Goal: Task Accomplishment & Management: Manage account settings

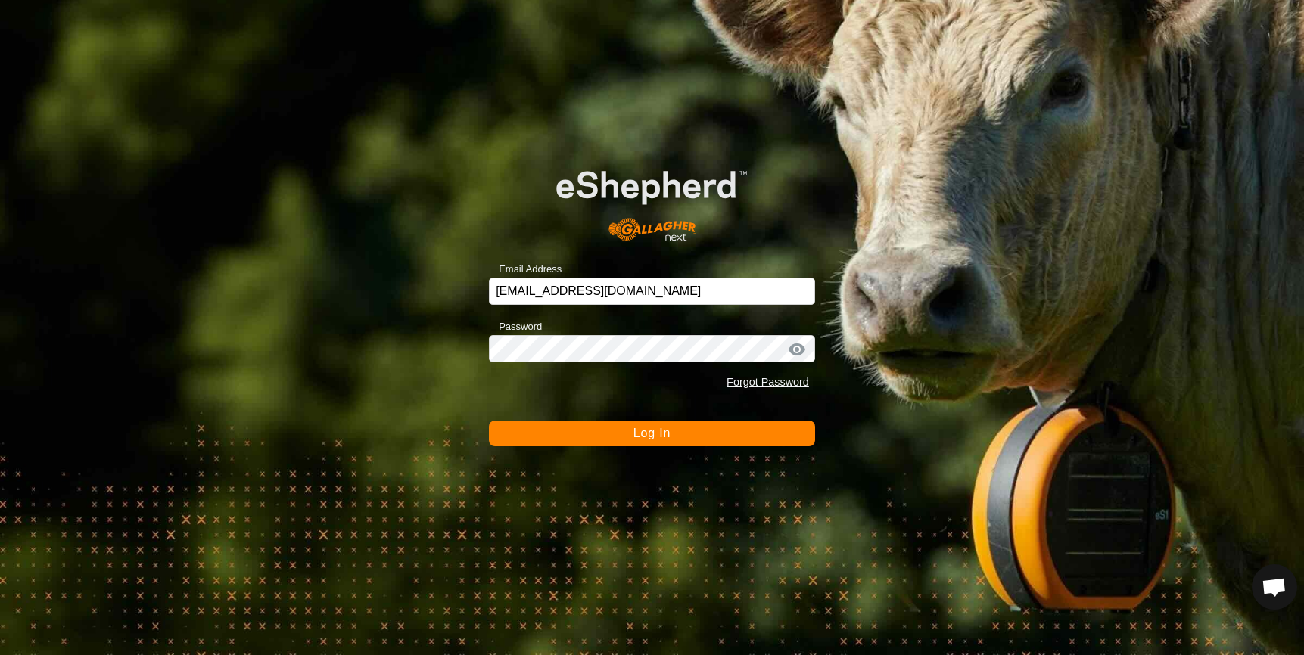
click at [658, 428] on span "Log In" at bounding box center [651, 433] width 37 height 13
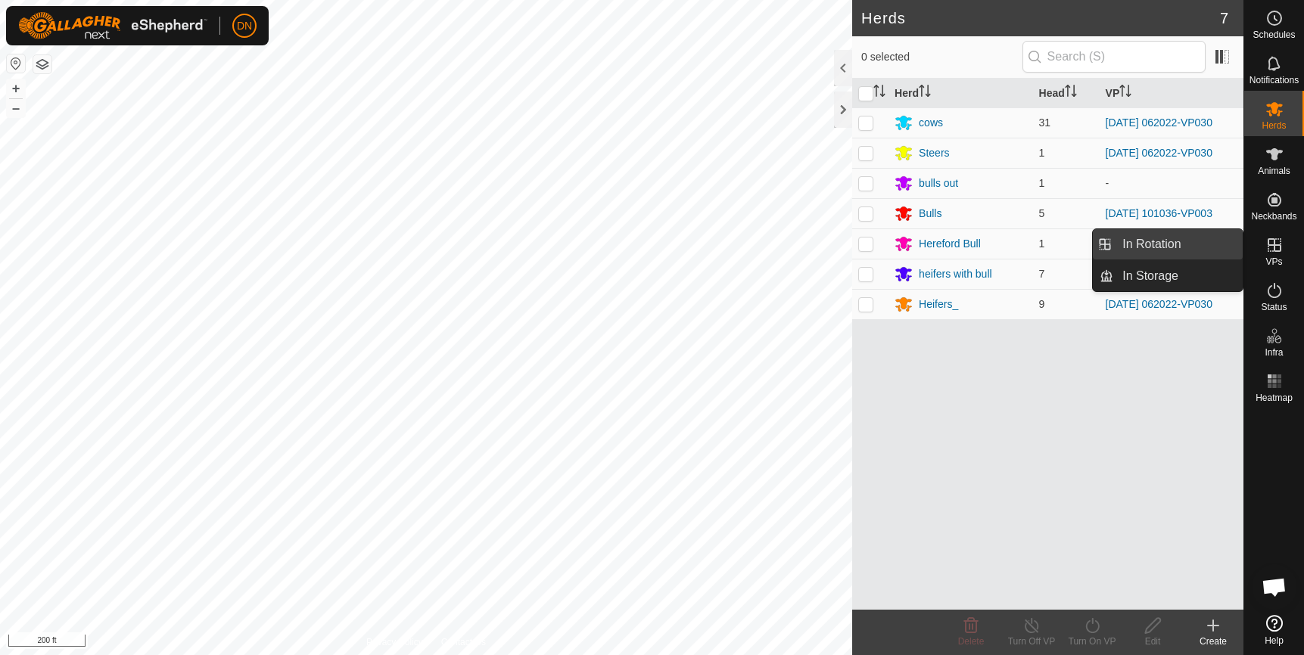
click at [1183, 238] on link "In Rotation" at bounding box center [1177, 244] width 129 height 30
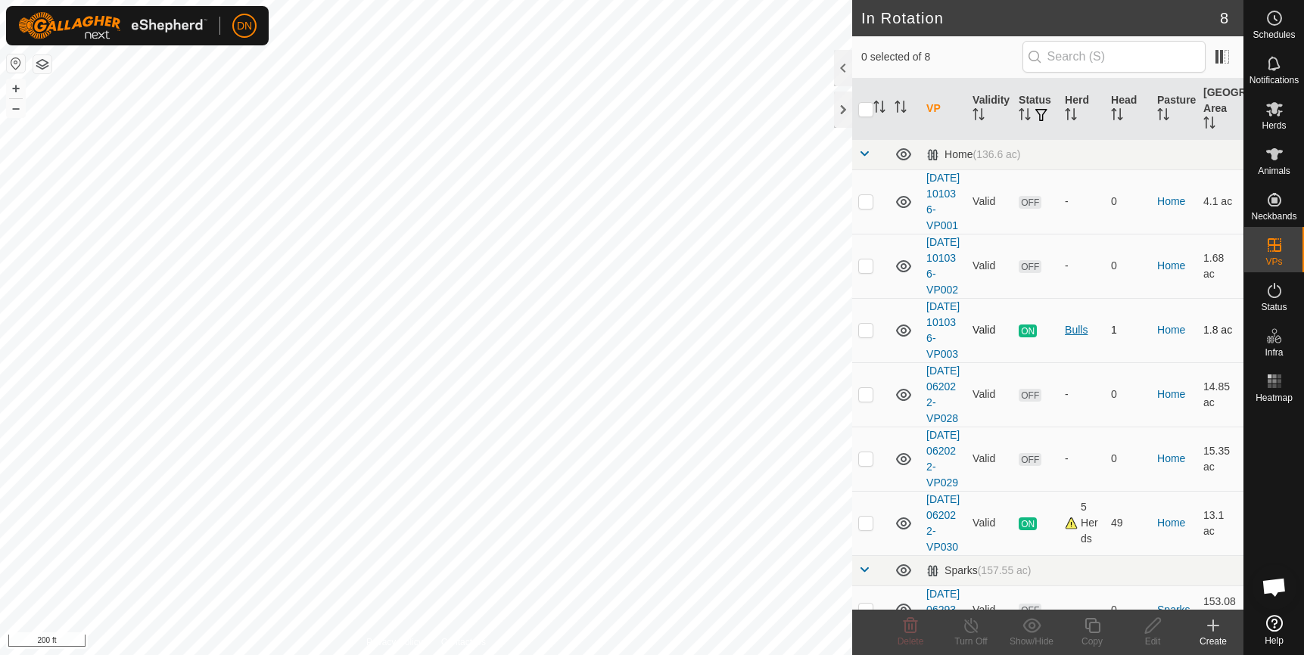
click at [1065, 338] on div "Bulls" at bounding box center [1082, 330] width 34 height 16
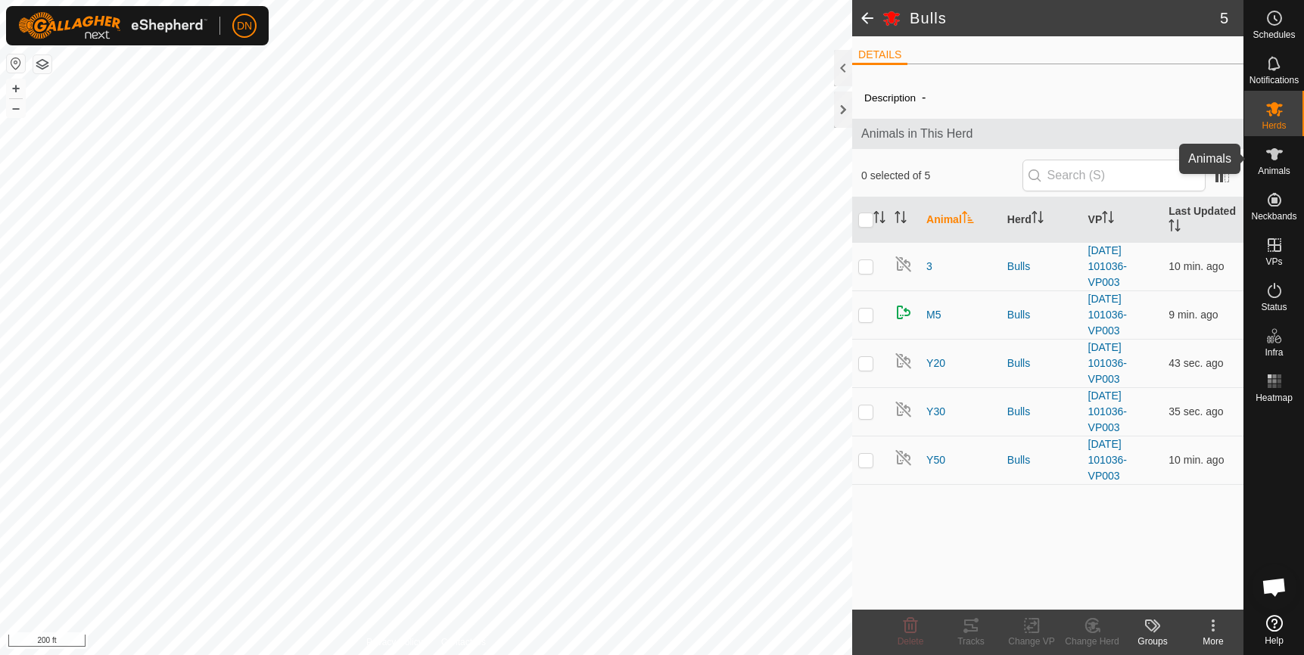
click at [1274, 154] on icon at bounding box center [1274, 154] width 17 height 12
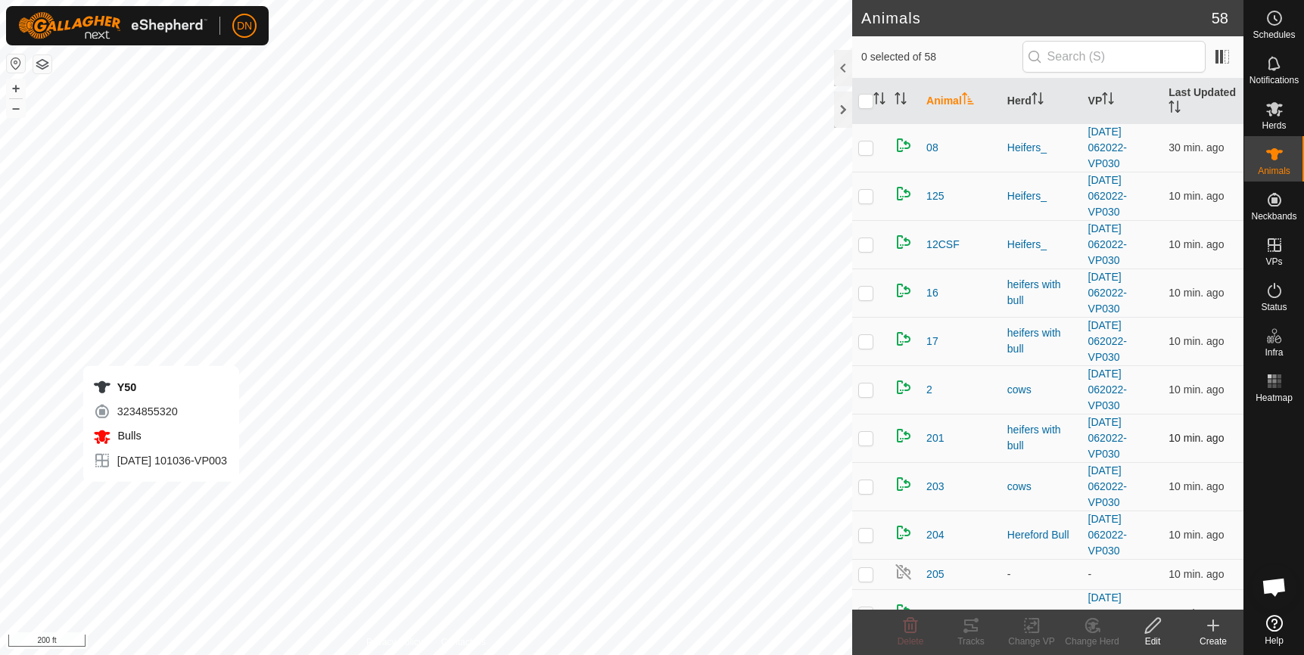
checkbox input "true"
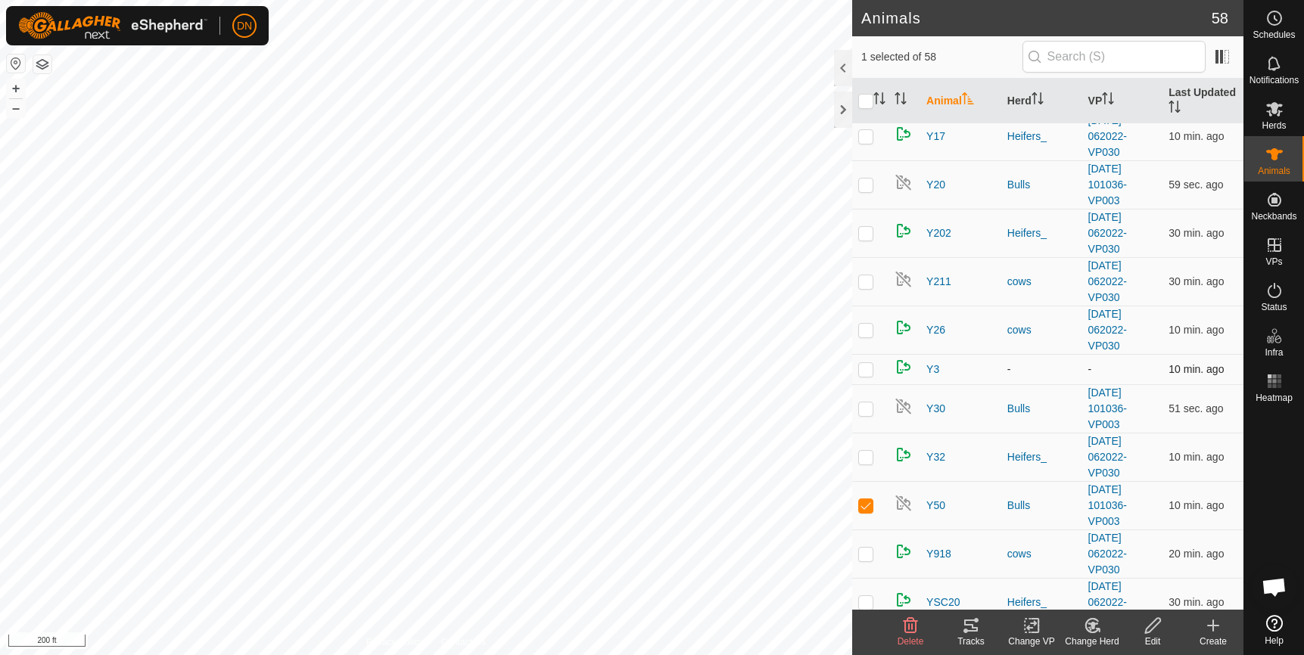
scroll to position [2251, 0]
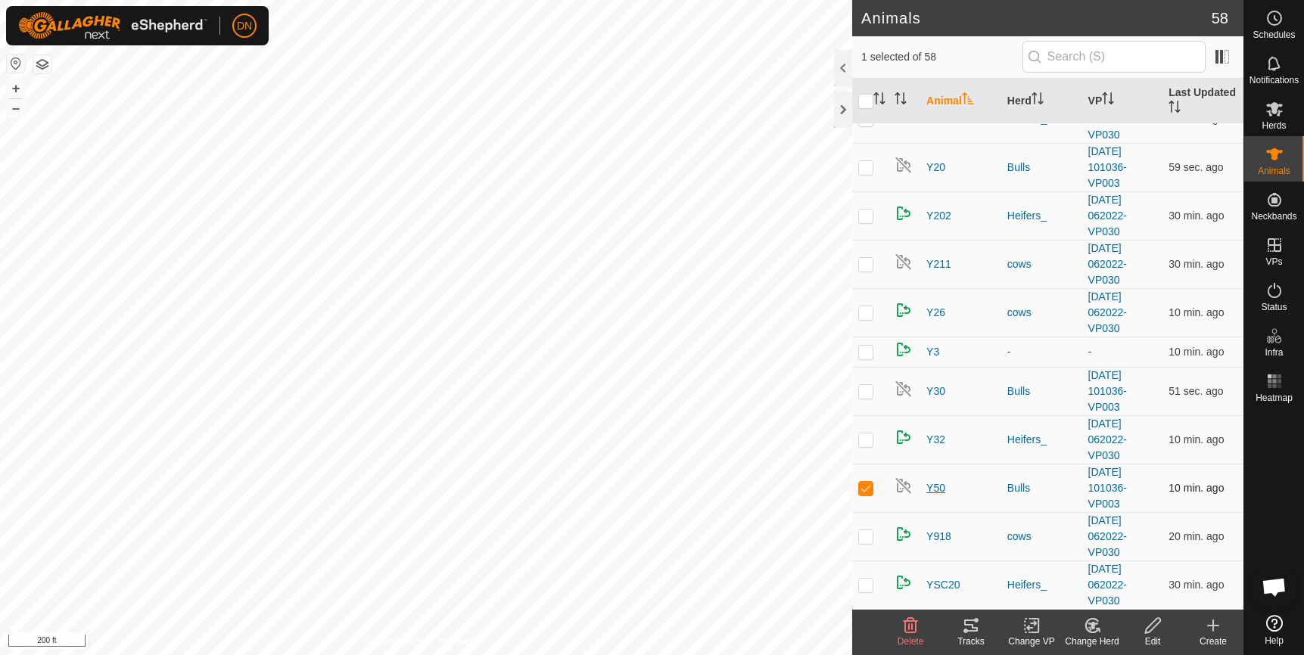
click at [935, 485] on span "Y50" at bounding box center [935, 489] width 19 height 16
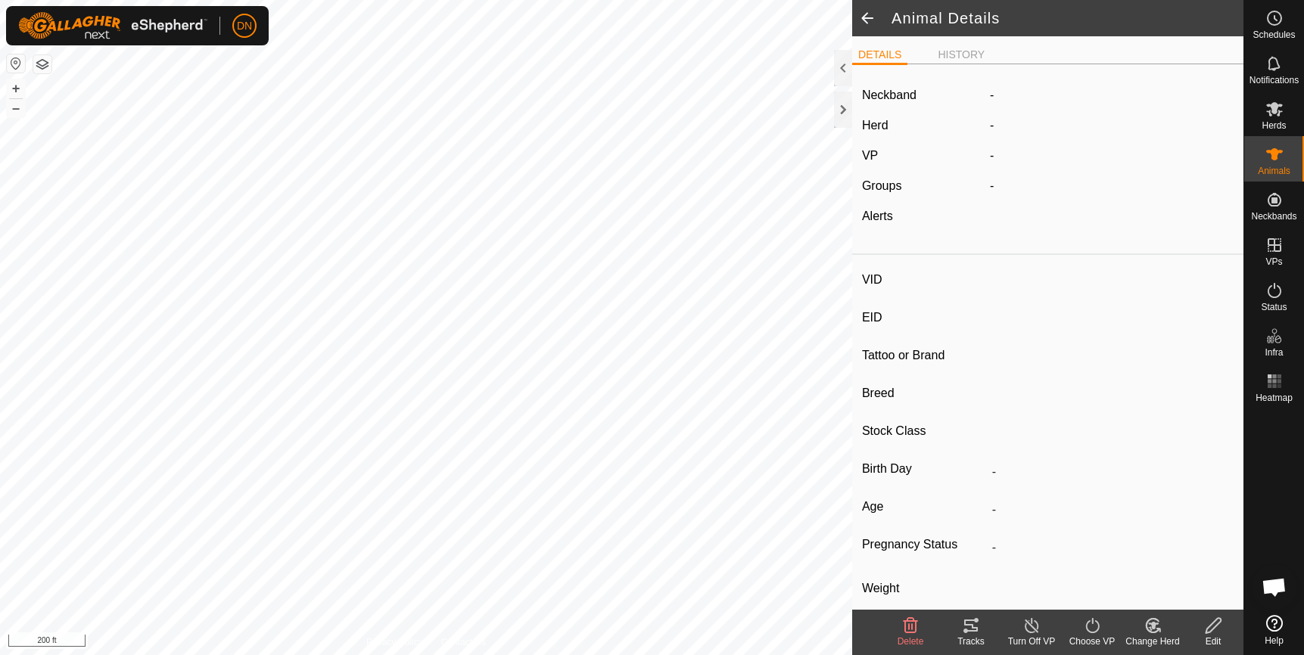
type input "Y50"
type input "-"
type input "Angus"
type input "-"
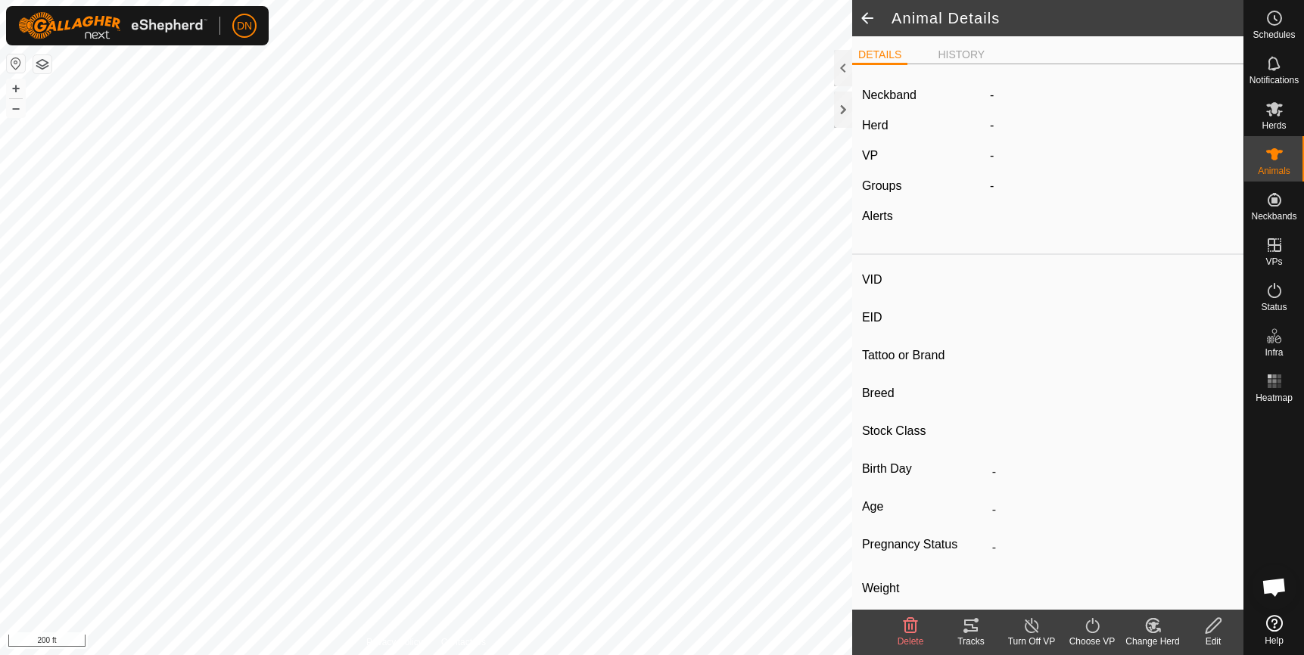
type input "0 kg"
type input "-"
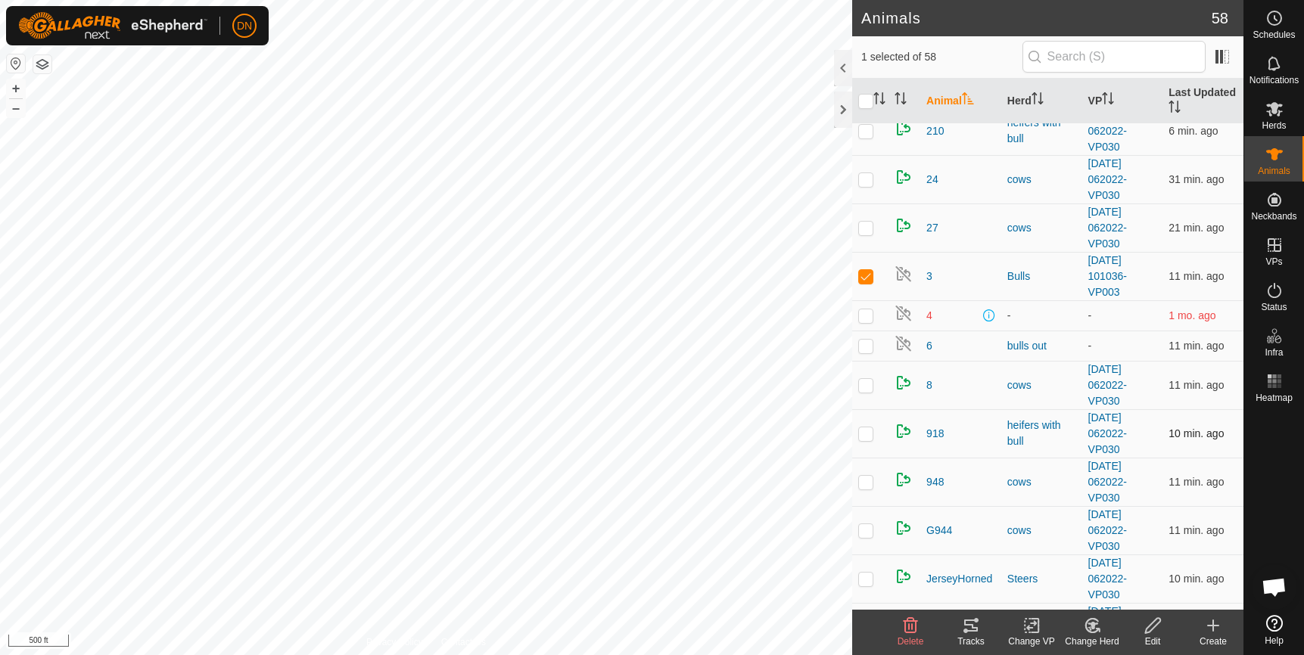
scroll to position [530, 0]
click at [1110, 282] on link "[DATE] 101036-VP003" at bounding box center [1107, 278] width 39 height 44
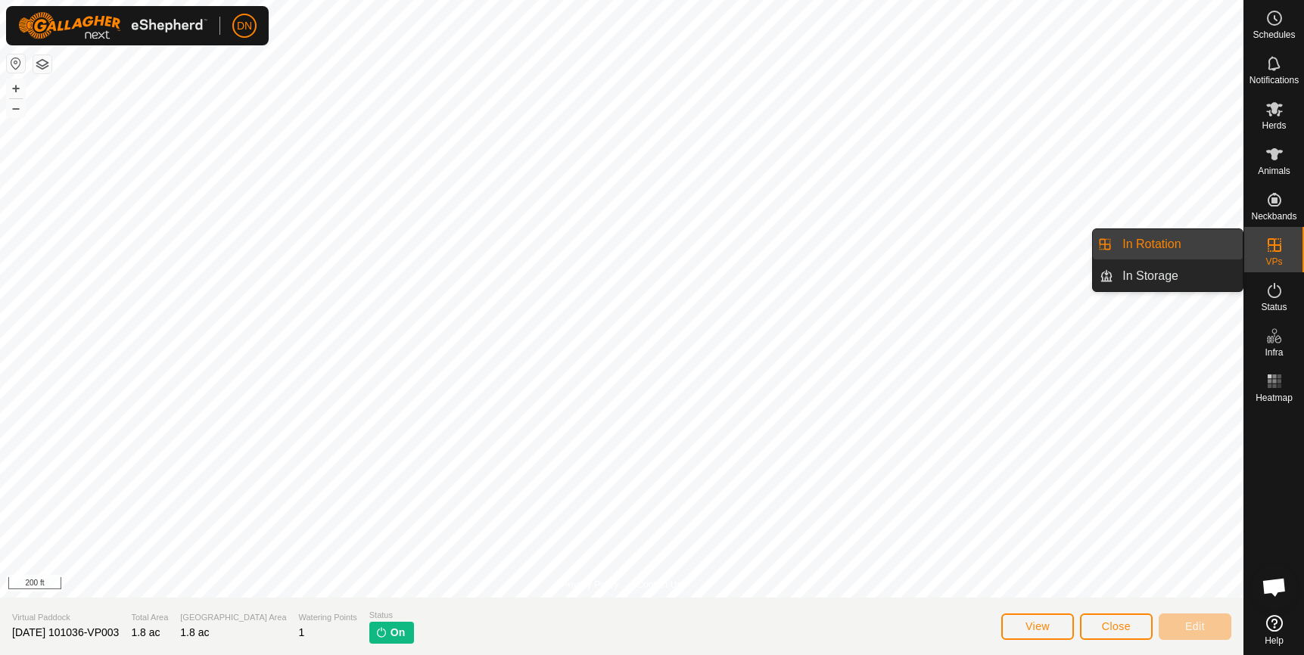
click at [1274, 243] on icon at bounding box center [1275, 245] width 14 height 14
click at [1170, 241] on link "In Rotation" at bounding box center [1177, 244] width 129 height 30
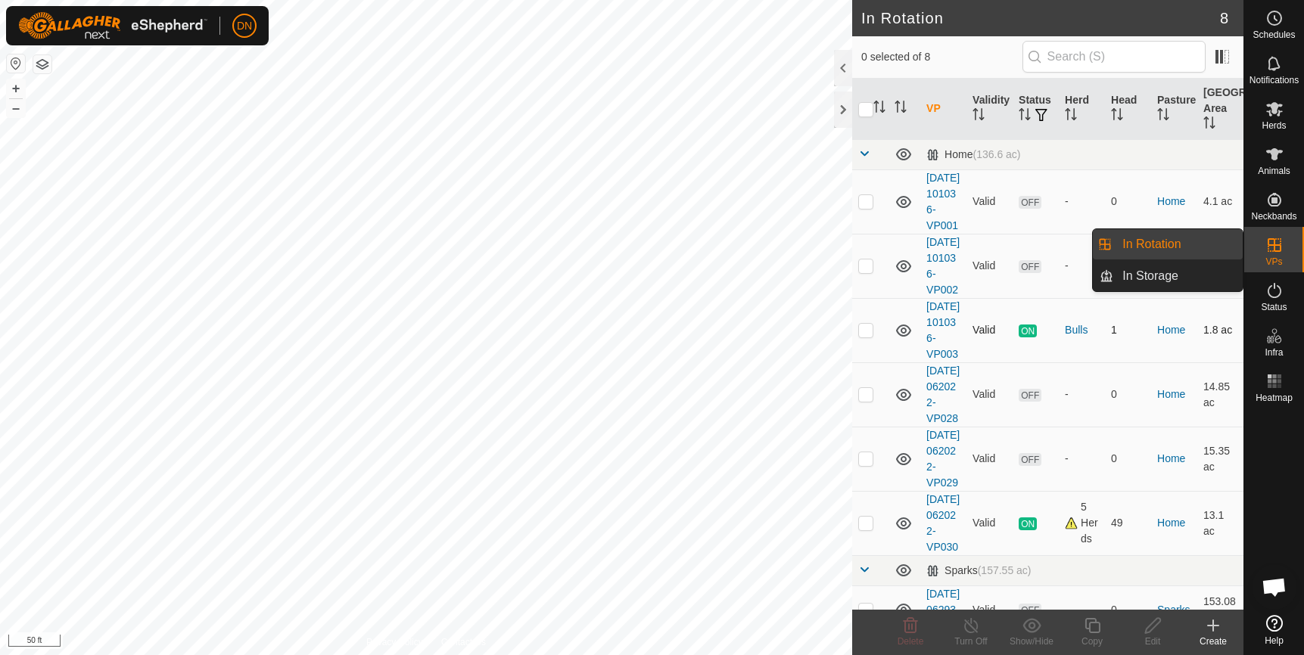
click at [870, 336] on p-checkbox at bounding box center [865, 330] width 15 height 12
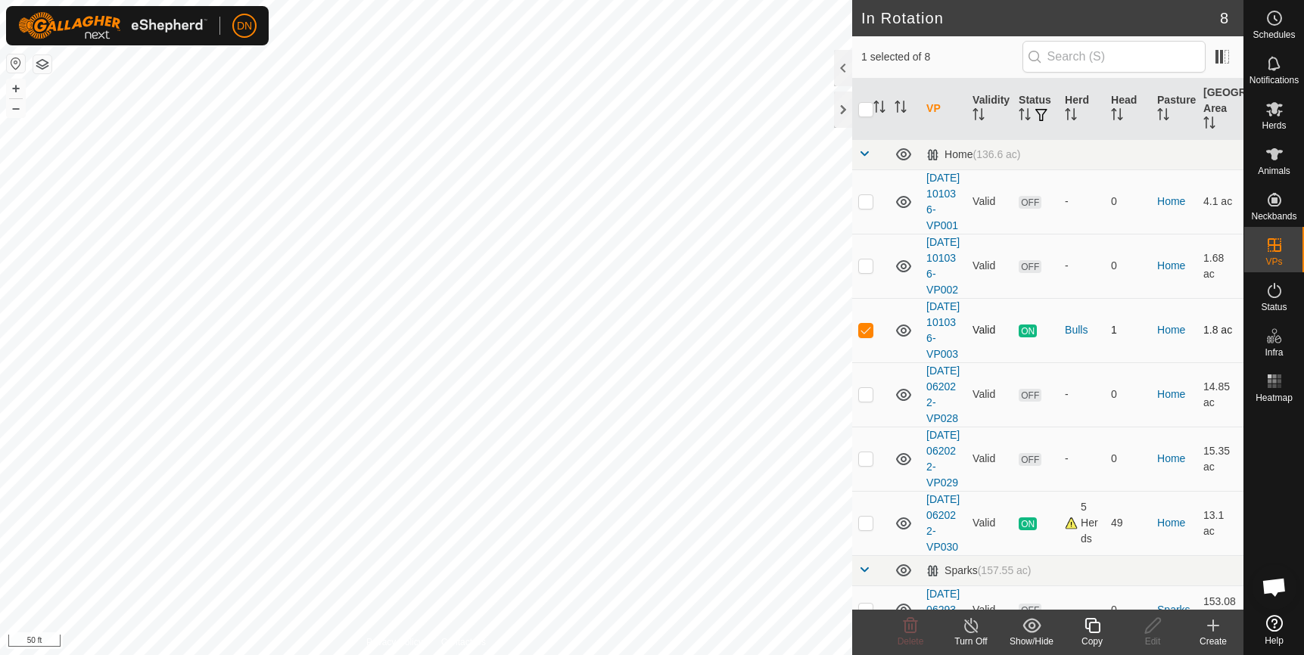
click at [870, 336] on p-checkbox at bounding box center [865, 330] width 15 height 12
checkbox input "false"
click at [0, 222] on html "DN Schedules Notifications Herds Animals Neckbands VPs Status Infra Heatmap Hel…" at bounding box center [652, 327] width 1304 height 655
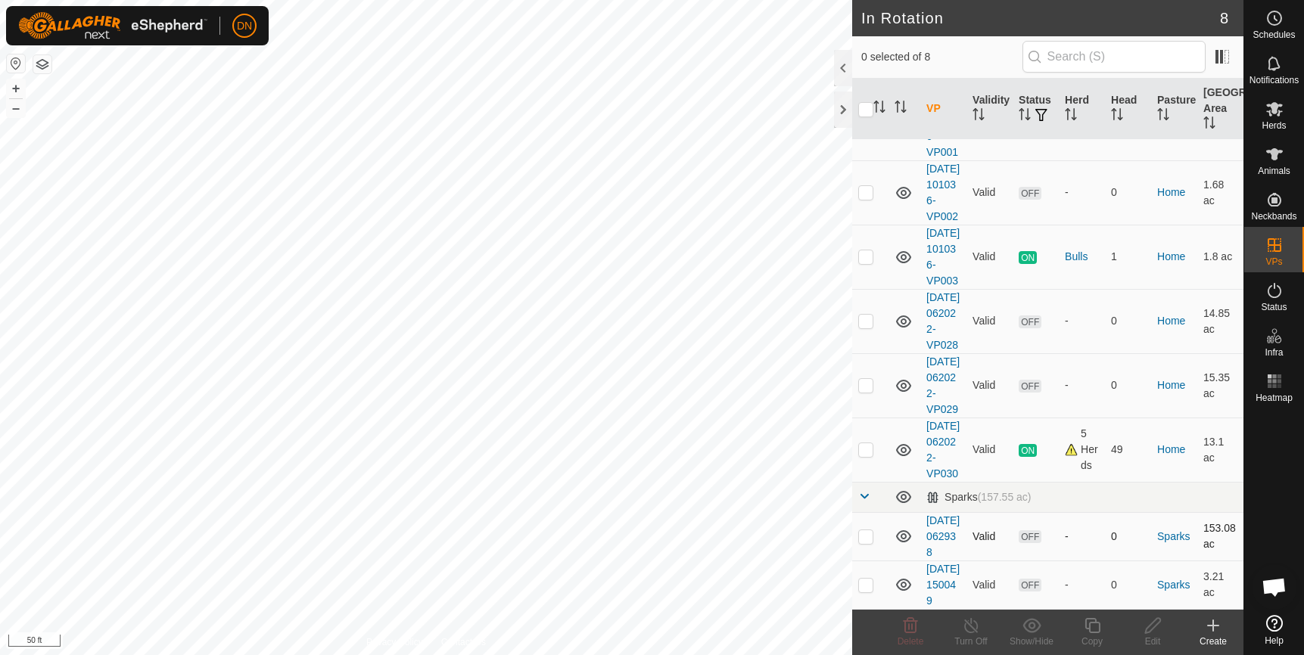
scroll to position [201, 0]
click at [872, 443] on p-checkbox at bounding box center [865, 449] width 15 height 12
checkbox input "true"
click at [1093, 625] on icon at bounding box center [1092, 626] width 19 height 18
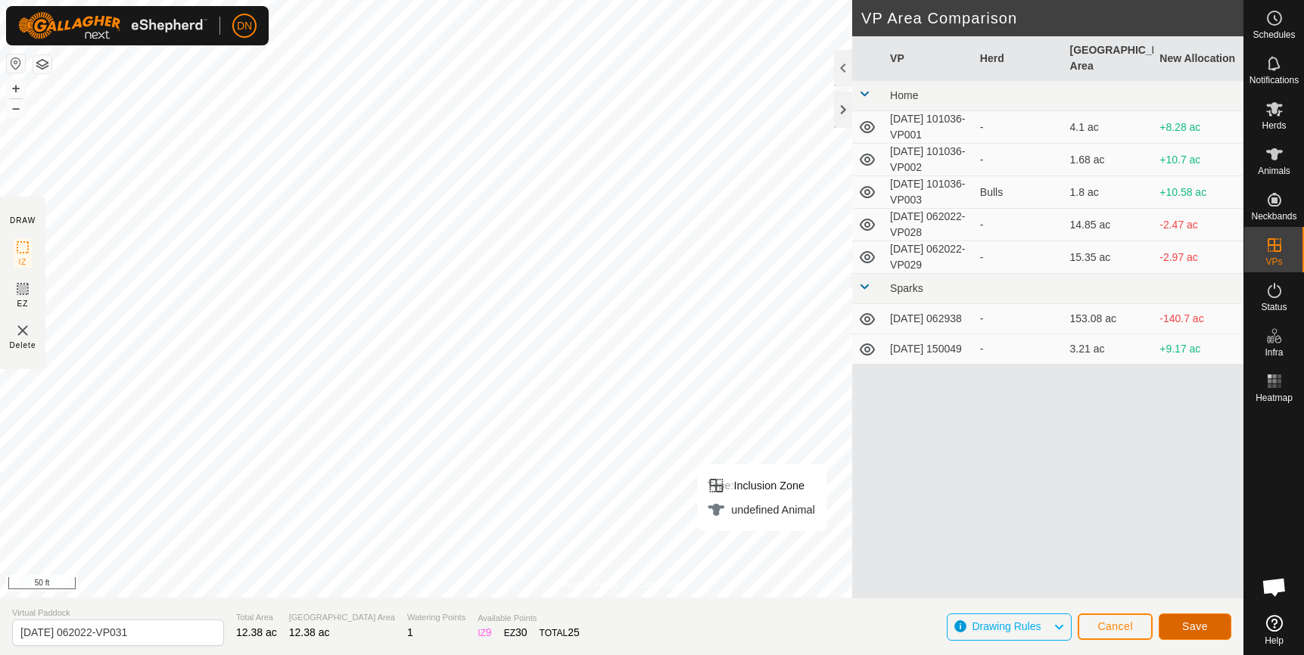
click at [1204, 621] on span "Save" at bounding box center [1195, 627] width 26 height 12
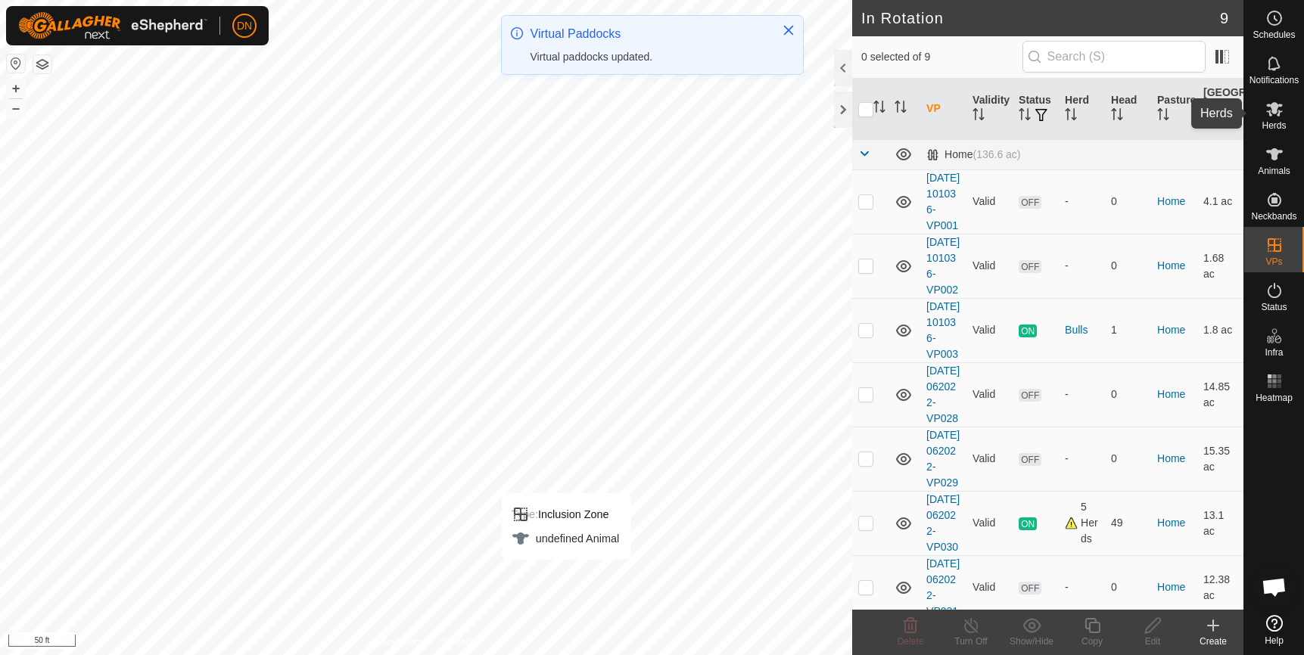
click at [1276, 110] on icon at bounding box center [1274, 109] width 17 height 14
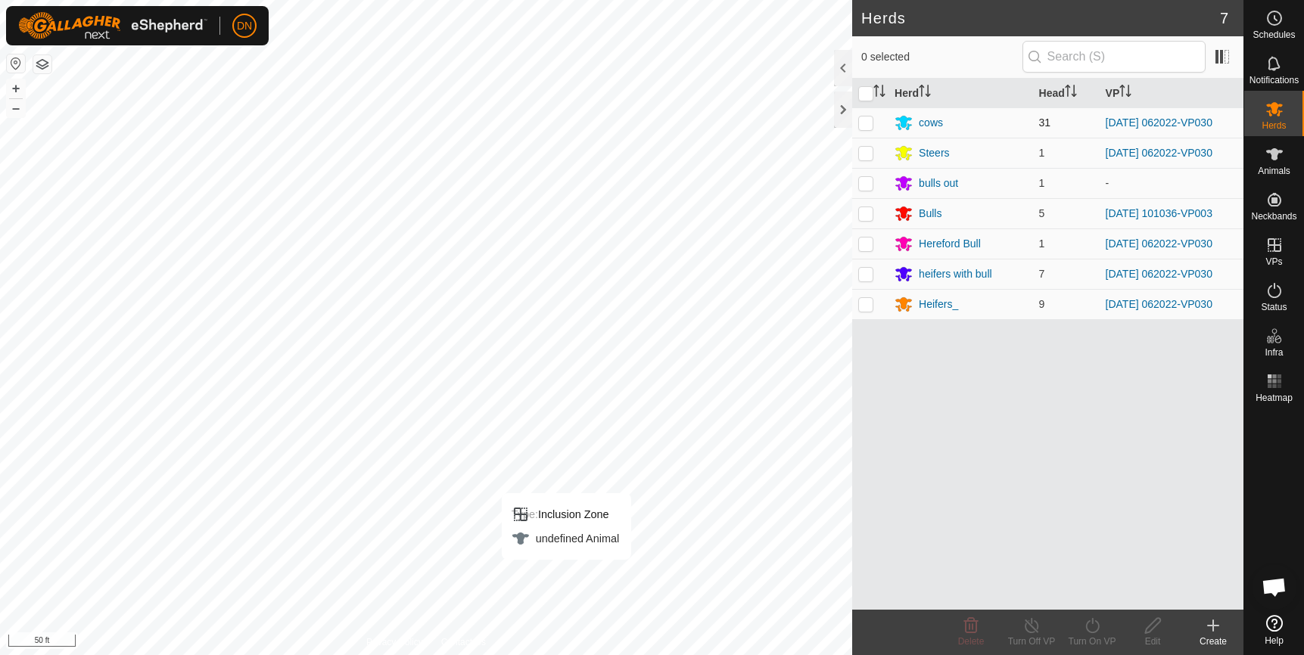
click at [865, 119] on p-checkbox at bounding box center [865, 123] width 15 height 12
checkbox input "true"
click at [870, 153] on p-checkbox at bounding box center [865, 153] width 15 height 12
checkbox input "true"
drag, startPoint x: 861, startPoint y: 249, endPoint x: 865, endPoint y: 262, distance: 13.4
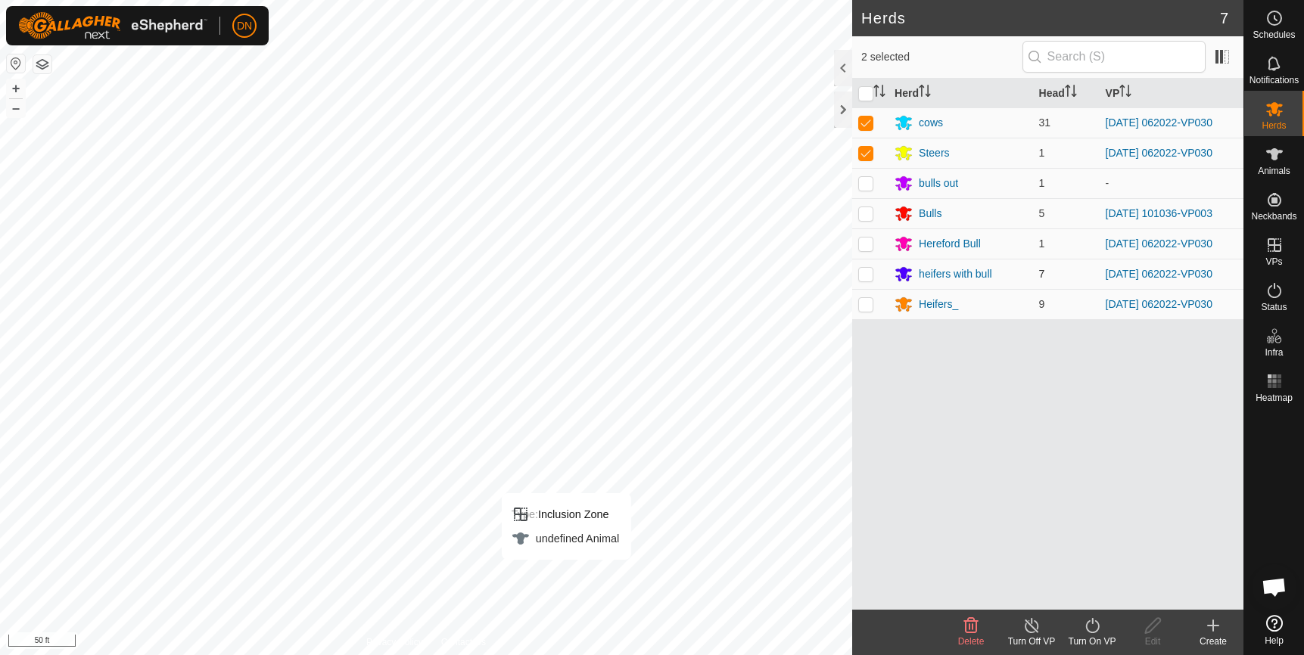
click at [864, 253] on td at bounding box center [870, 244] width 36 height 30
checkbox input "true"
drag, startPoint x: 865, startPoint y: 279, endPoint x: 865, endPoint y: 313, distance: 34.1
click at [865, 280] on p-checkbox at bounding box center [865, 274] width 15 height 12
checkbox input "true"
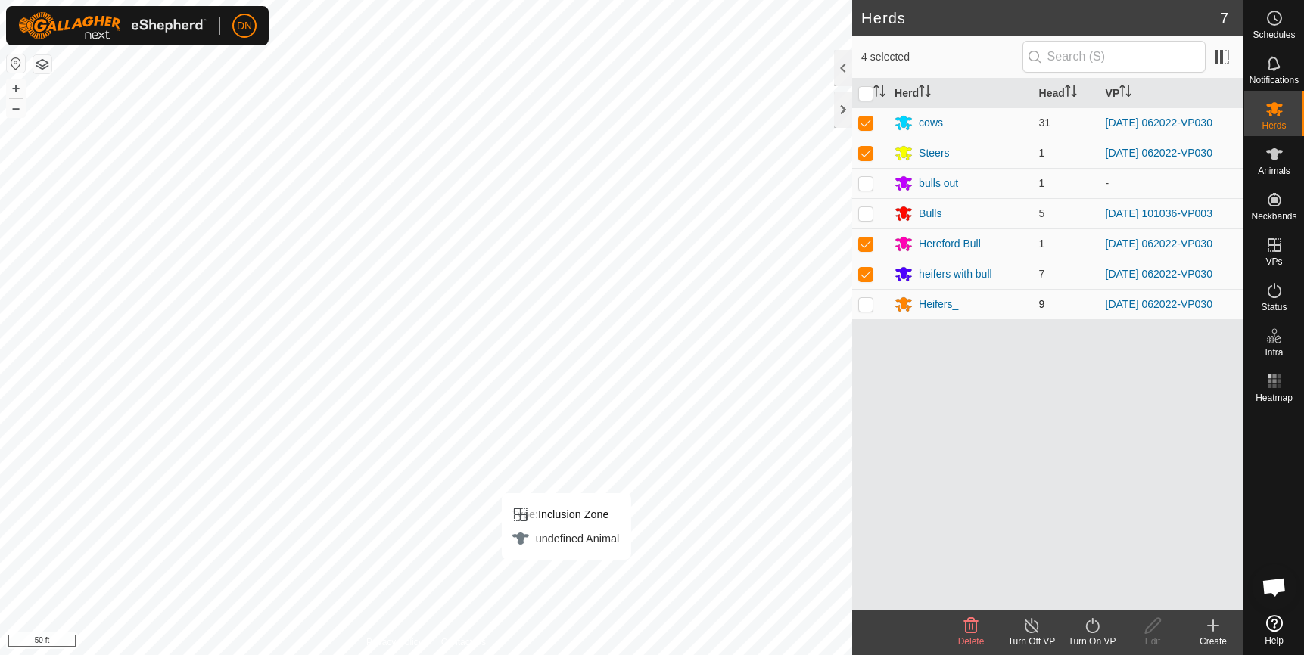
click at [861, 303] on p-checkbox at bounding box center [865, 304] width 15 height 12
checkbox input "true"
click at [1094, 620] on icon at bounding box center [1092, 626] width 19 height 18
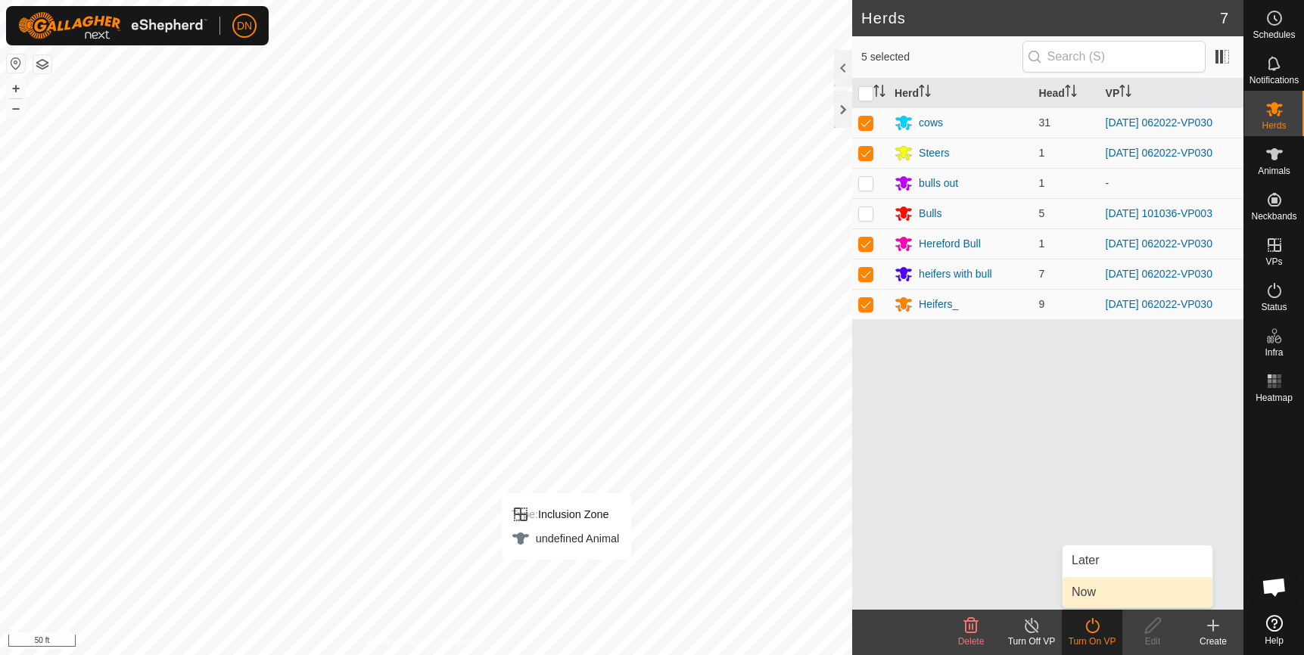
click at [1085, 590] on link "Now" at bounding box center [1138, 592] width 150 height 30
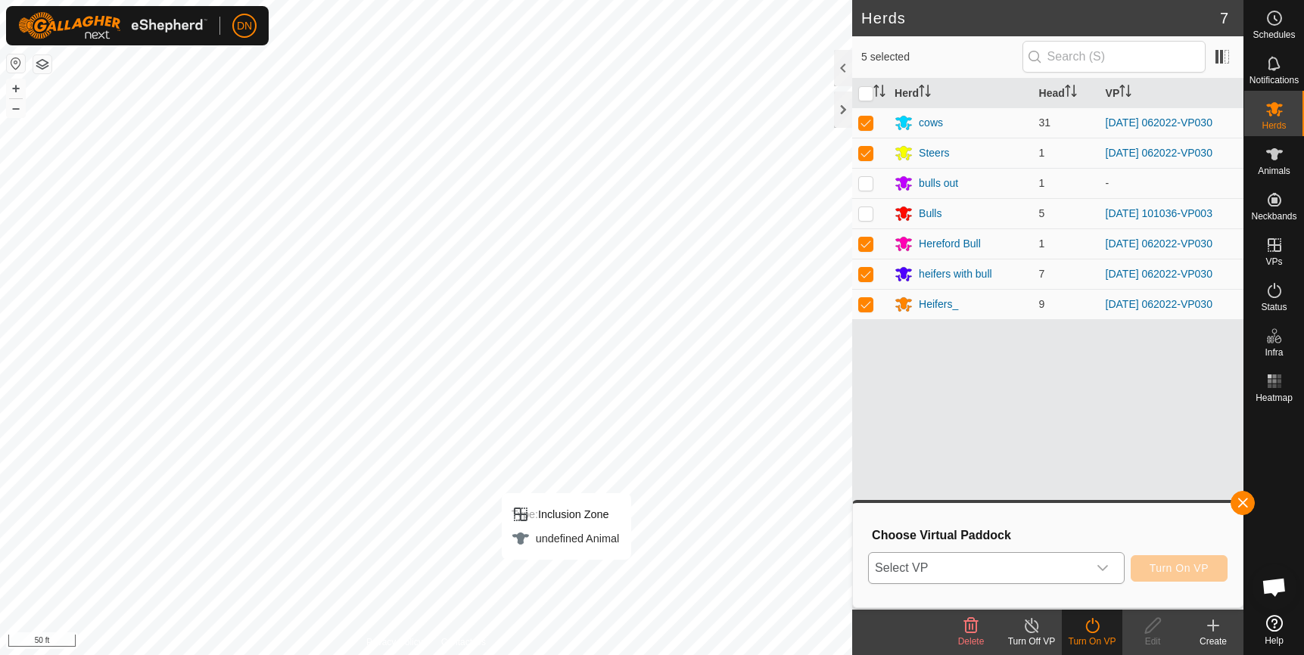
click at [1056, 566] on span "Select VP" at bounding box center [978, 568] width 219 height 30
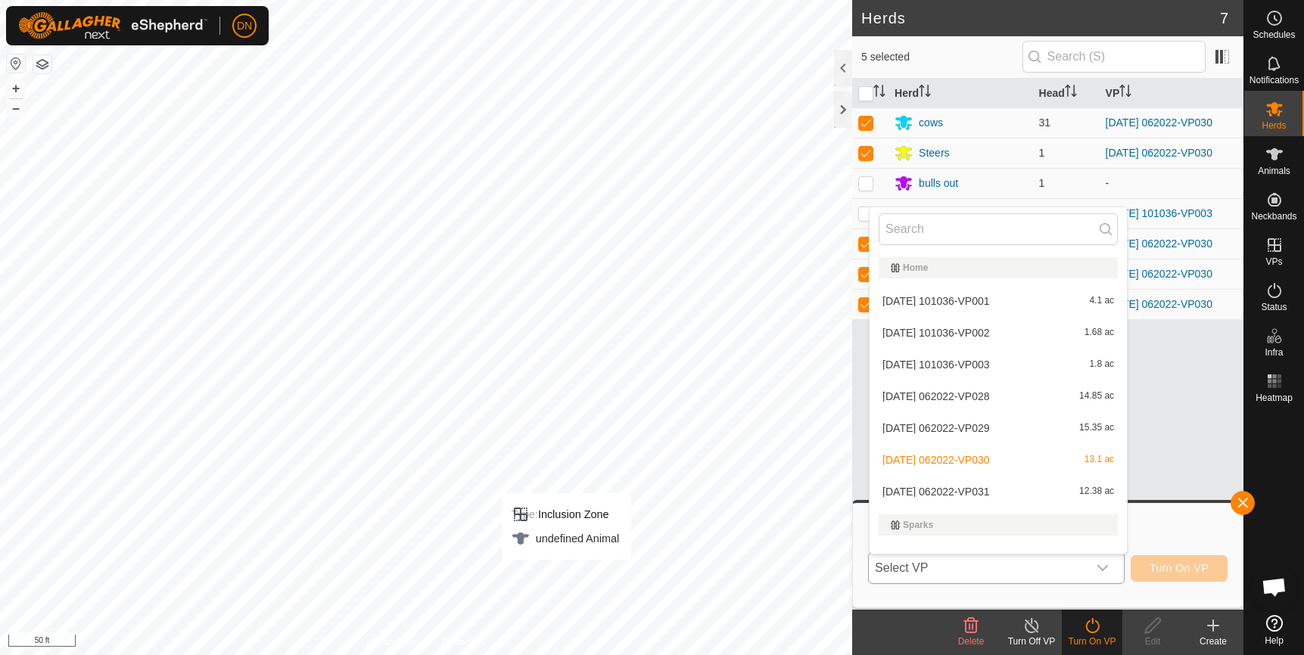
scroll to position [20, 0]
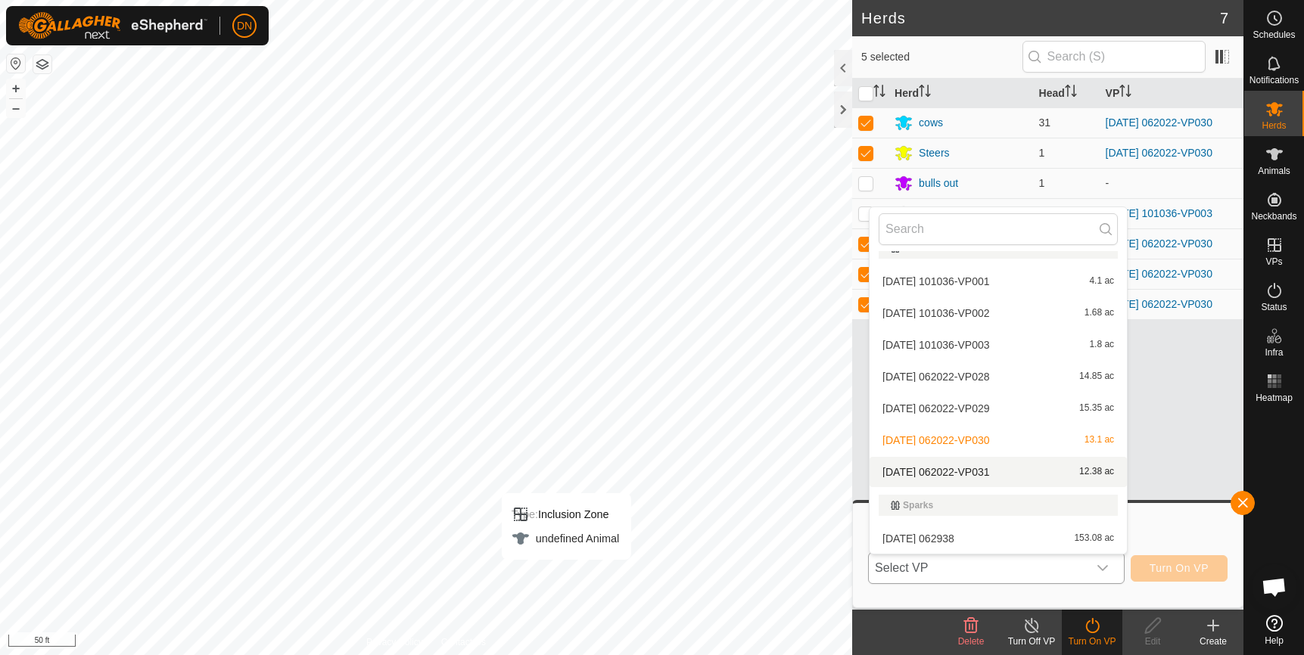
click at [1028, 467] on li "[DATE] 062022-VP031 12.38 ac" at bounding box center [998, 472] width 257 height 30
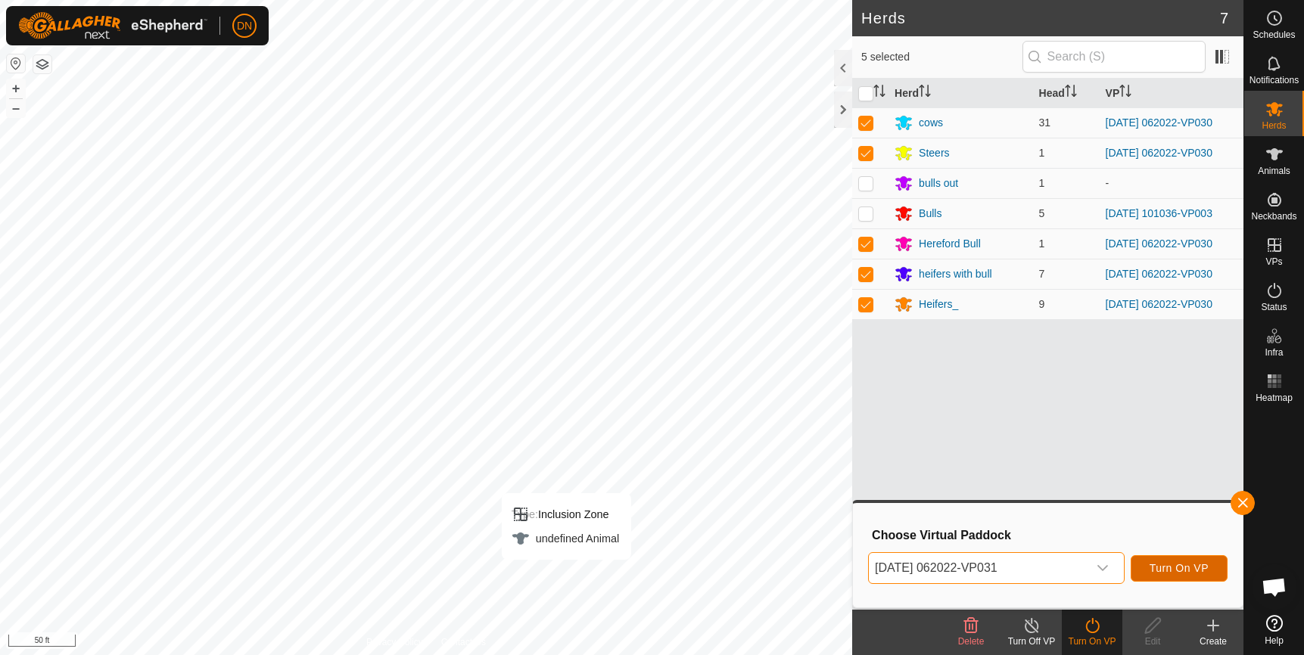
click at [1170, 570] on span "Turn On VP" at bounding box center [1179, 568] width 59 height 12
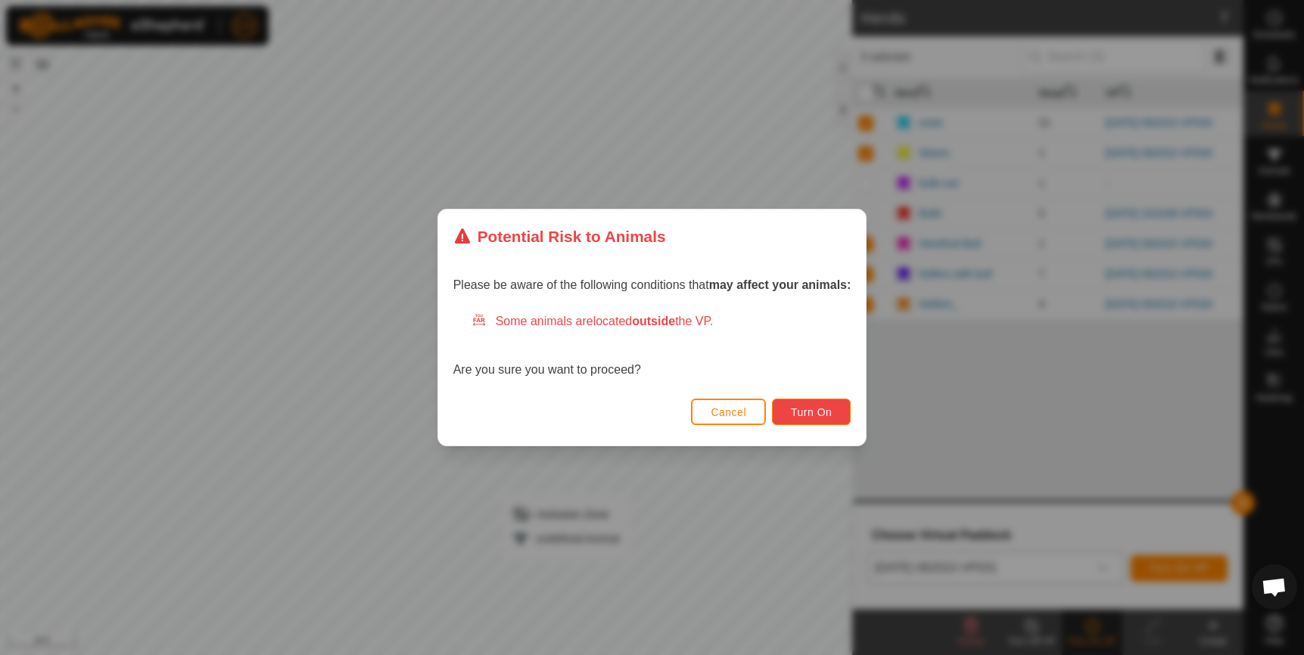
click at [793, 409] on span "Turn On" at bounding box center [811, 412] width 41 height 12
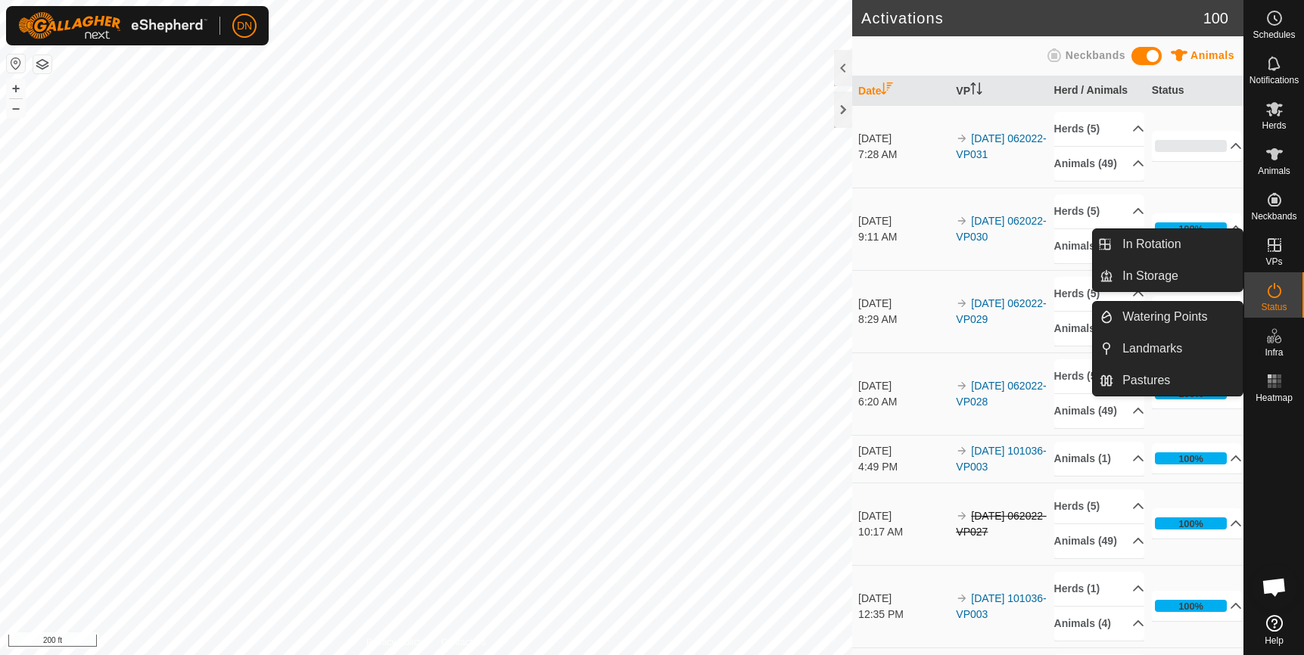
click at [1276, 241] on icon at bounding box center [1274, 245] width 18 height 18
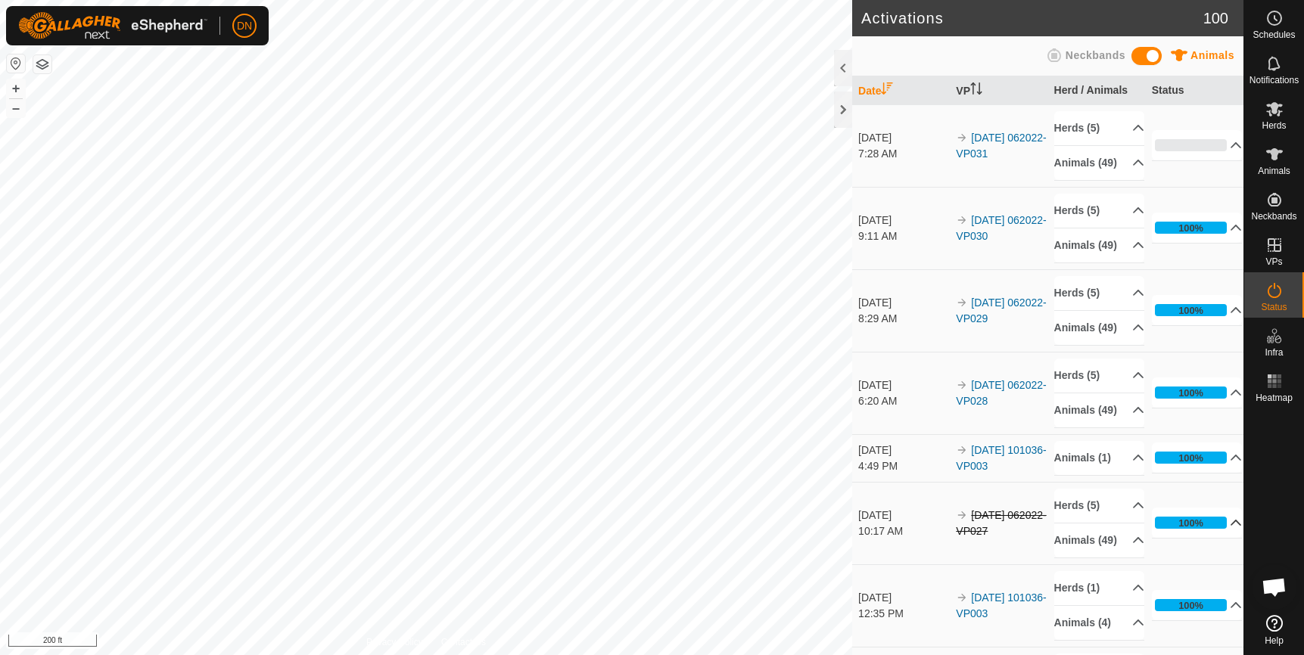
scroll to position [378, 0]
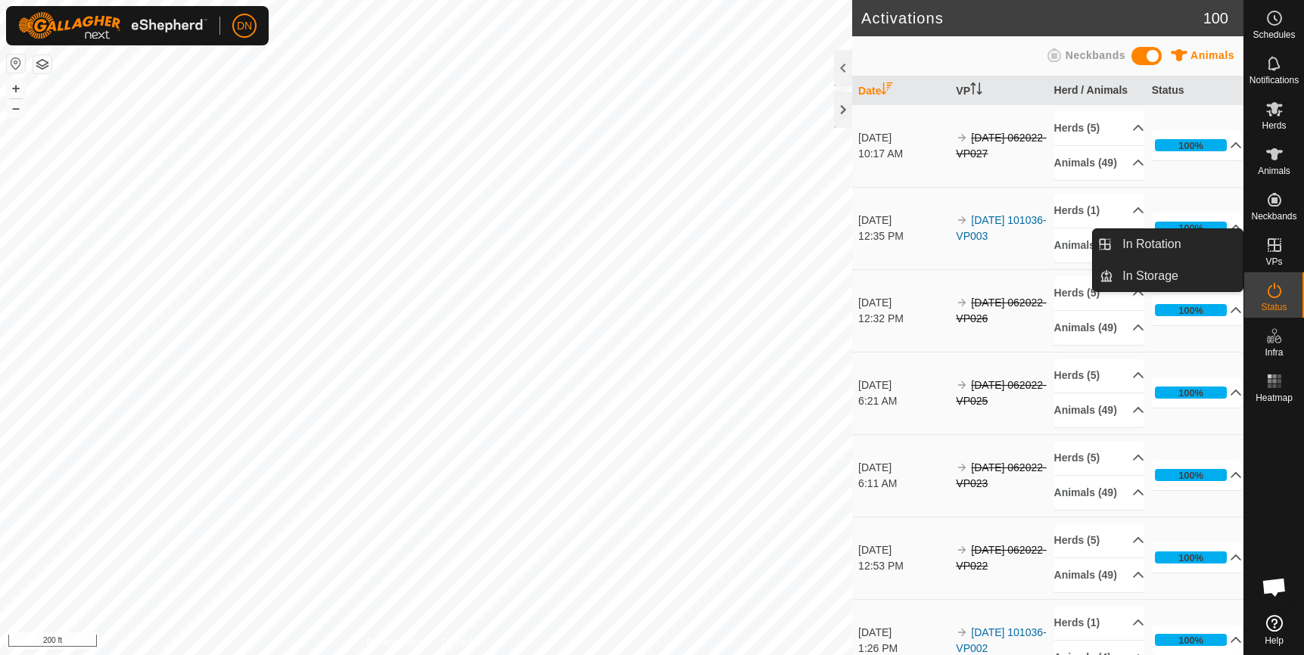
click at [1253, 231] on div "VPs" at bounding box center [1274, 249] width 60 height 45
click at [1271, 244] on icon at bounding box center [1274, 245] width 18 height 18
click at [1119, 242] on link "In Rotation" at bounding box center [1177, 244] width 129 height 30
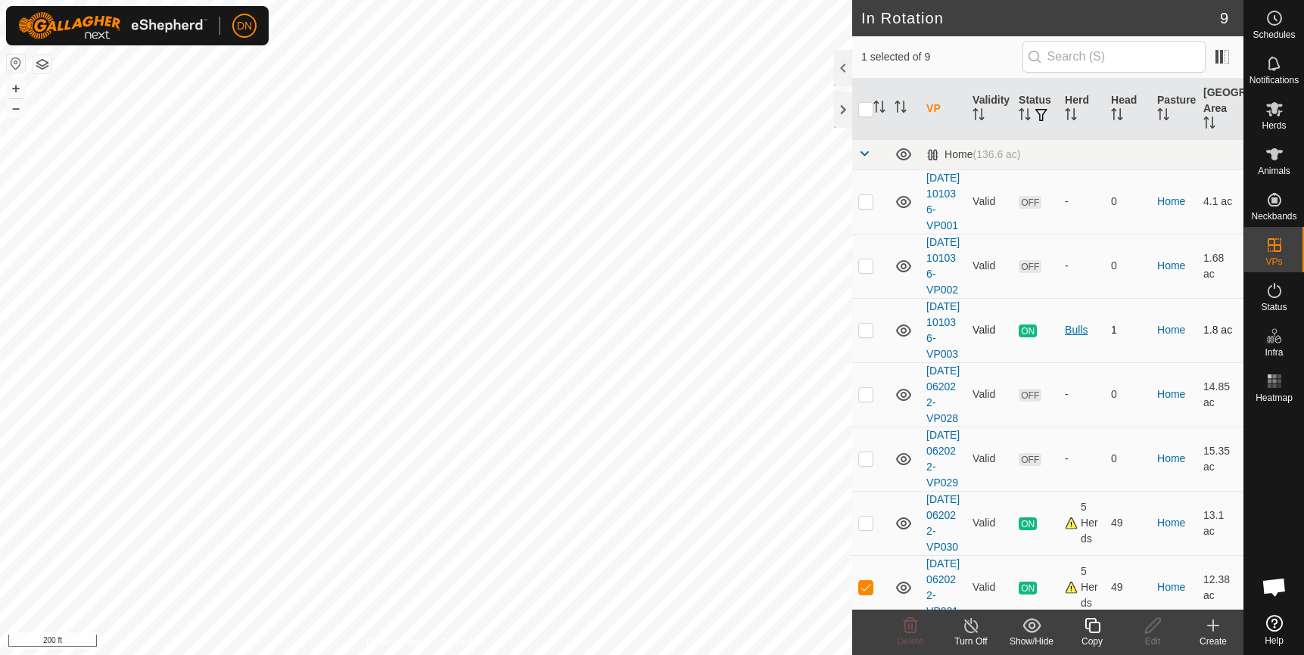
click at [1084, 338] on div "Bulls" at bounding box center [1082, 330] width 34 height 16
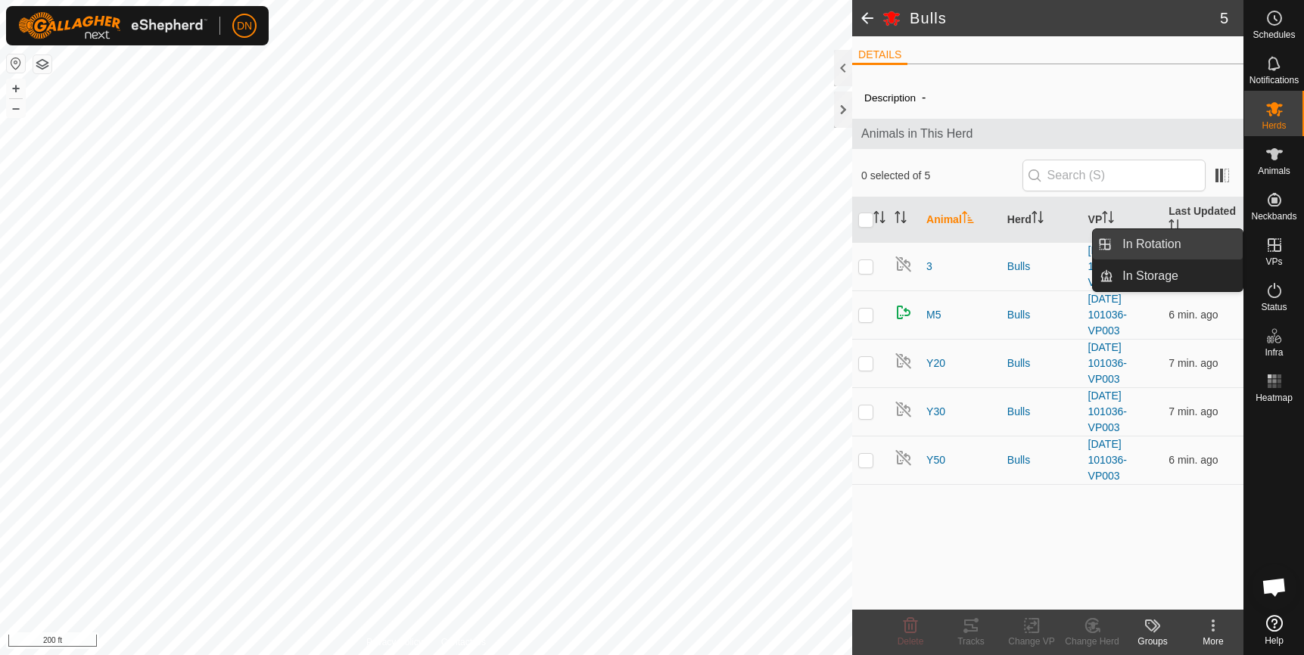
click at [1179, 244] on link "In Rotation" at bounding box center [1177, 244] width 129 height 30
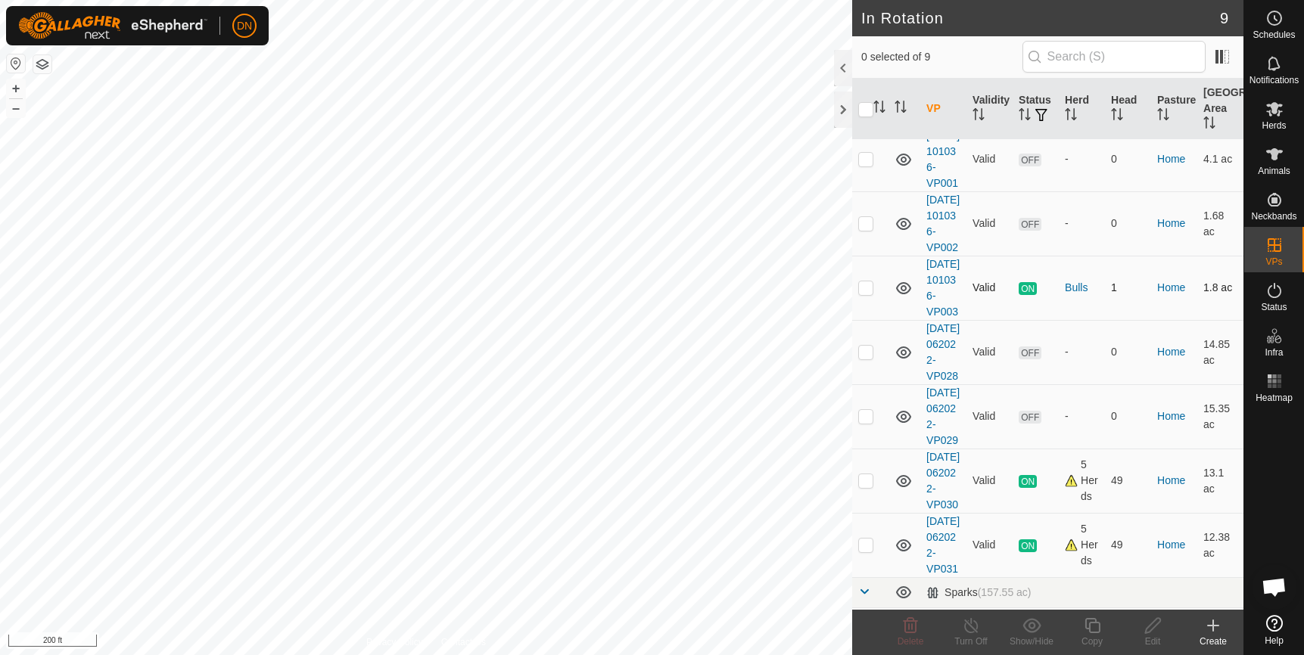
scroll to position [151, 0]
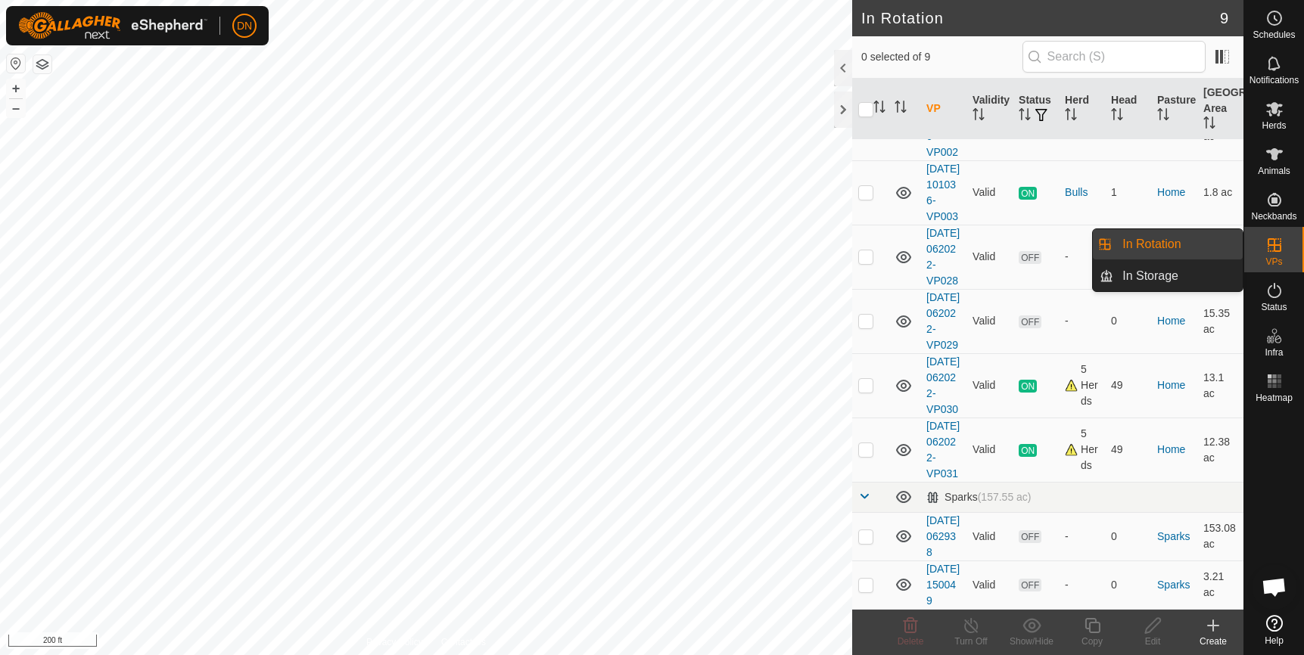
drag, startPoint x: 1236, startPoint y: 240, endPoint x: 1228, endPoint y: 239, distance: 8.4
click at [1228, 239] on link "In Rotation" at bounding box center [1177, 244] width 129 height 30
click at [1158, 244] on link "In Rotation" at bounding box center [1177, 244] width 129 height 30
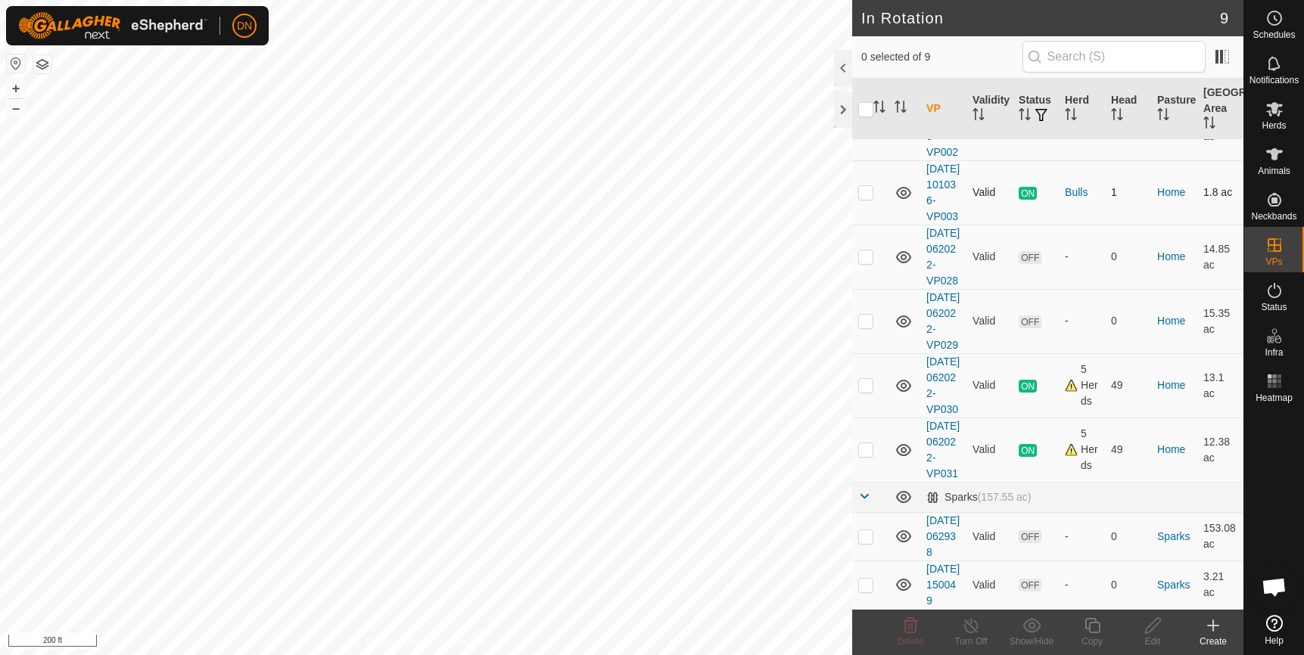
click at [862, 198] on p-checkbox at bounding box center [865, 192] width 15 height 12
checkbox input "true"
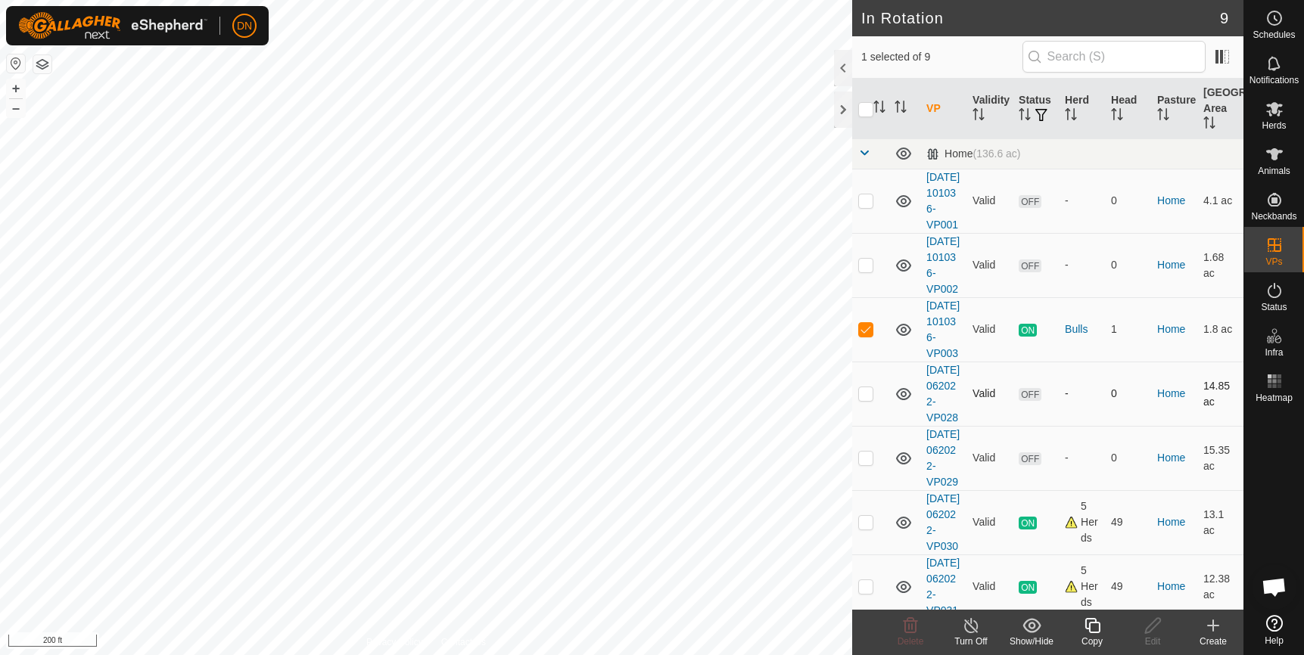
scroll to position [0, 0]
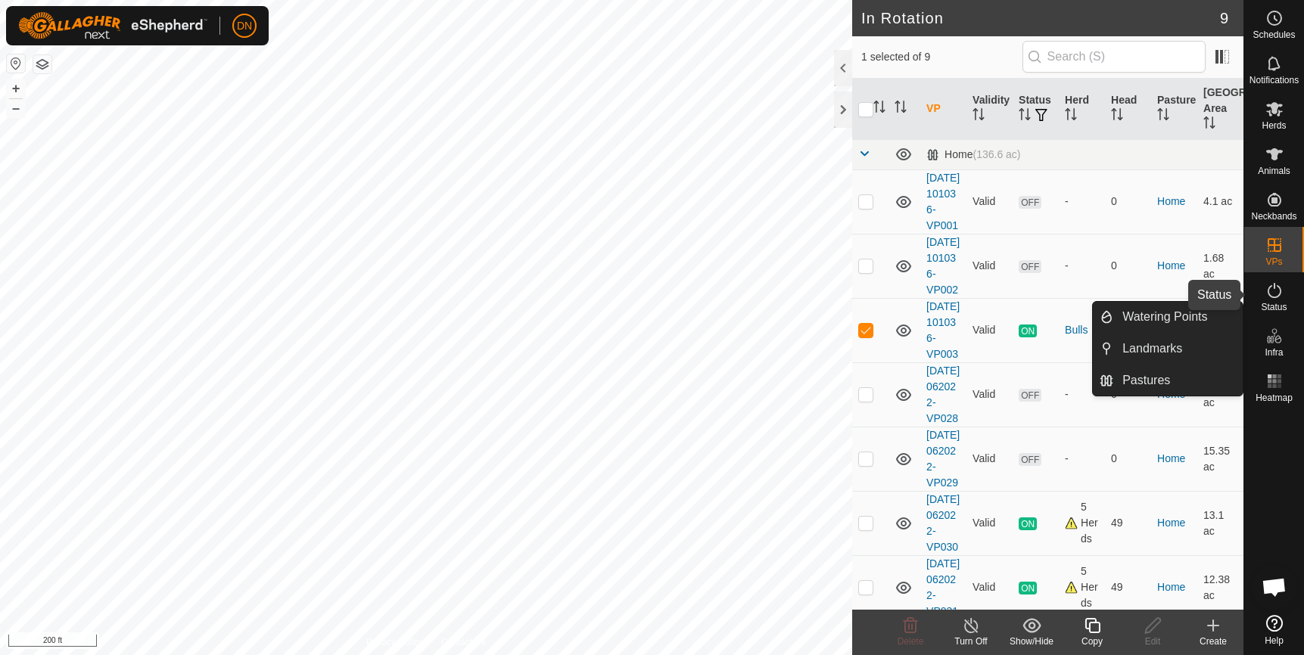
click at [1267, 285] on icon at bounding box center [1274, 291] width 18 height 18
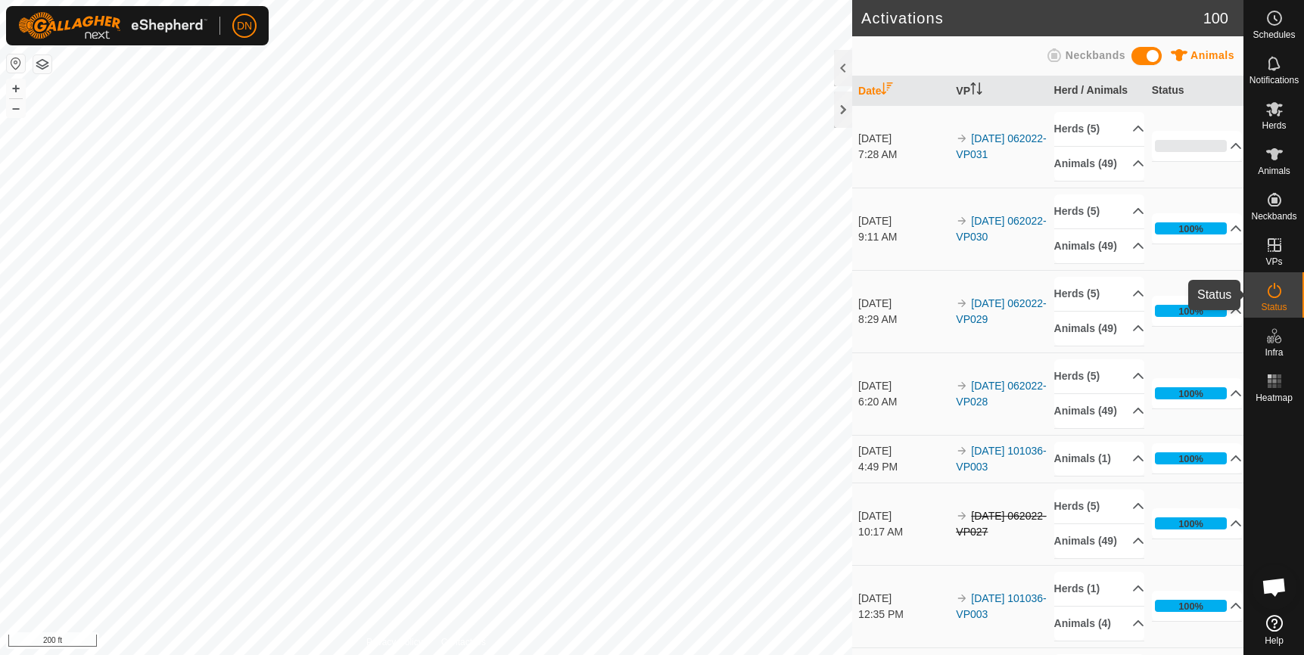
click at [1269, 294] on icon at bounding box center [1275, 290] width 14 height 15
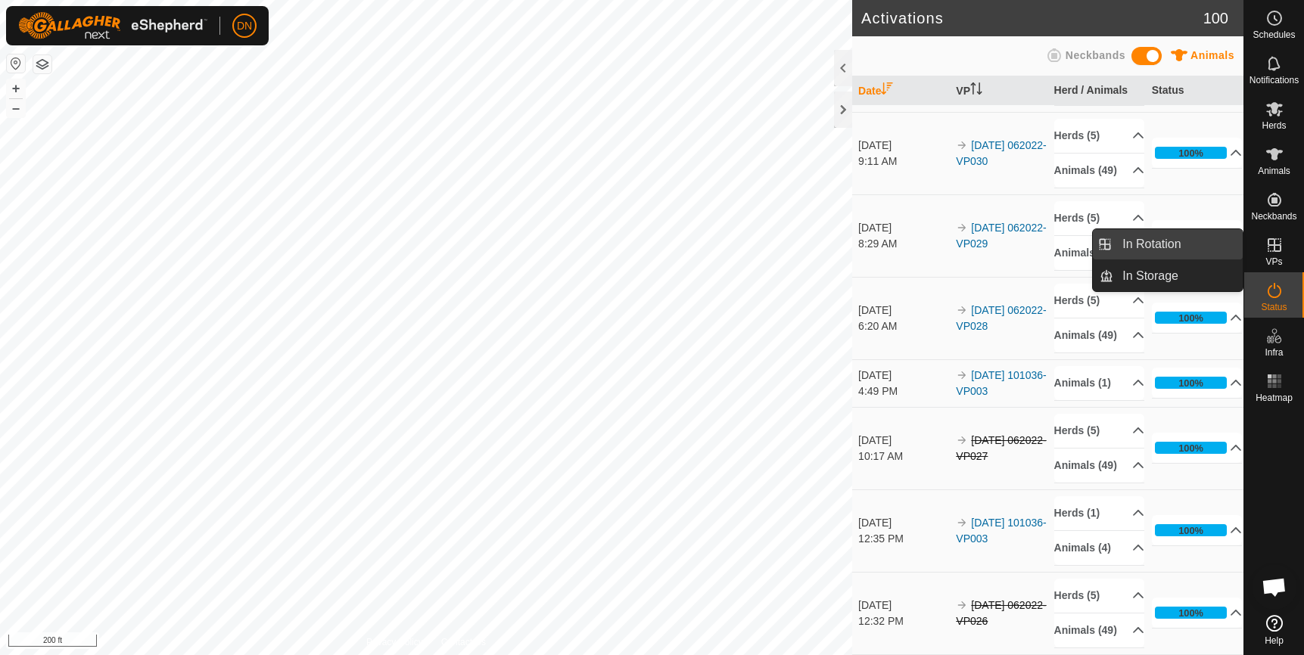
click at [1160, 242] on link "In Rotation" at bounding box center [1177, 244] width 129 height 30
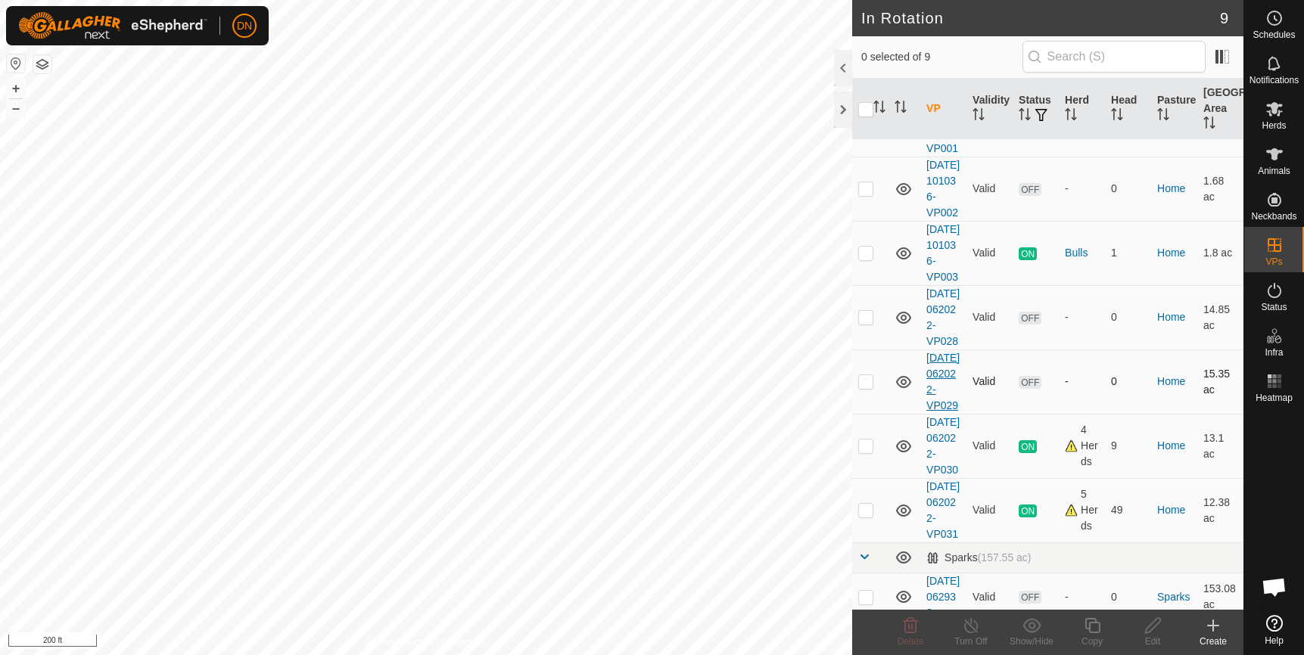
scroll to position [76, 0]
click at [867, 260] on p-checkbox at bounding box center [865, 254] width 15 height 12
checkbox input "true"
click at [1094, 623] on icon at bounding box center [1091, 625] width 15 height 15
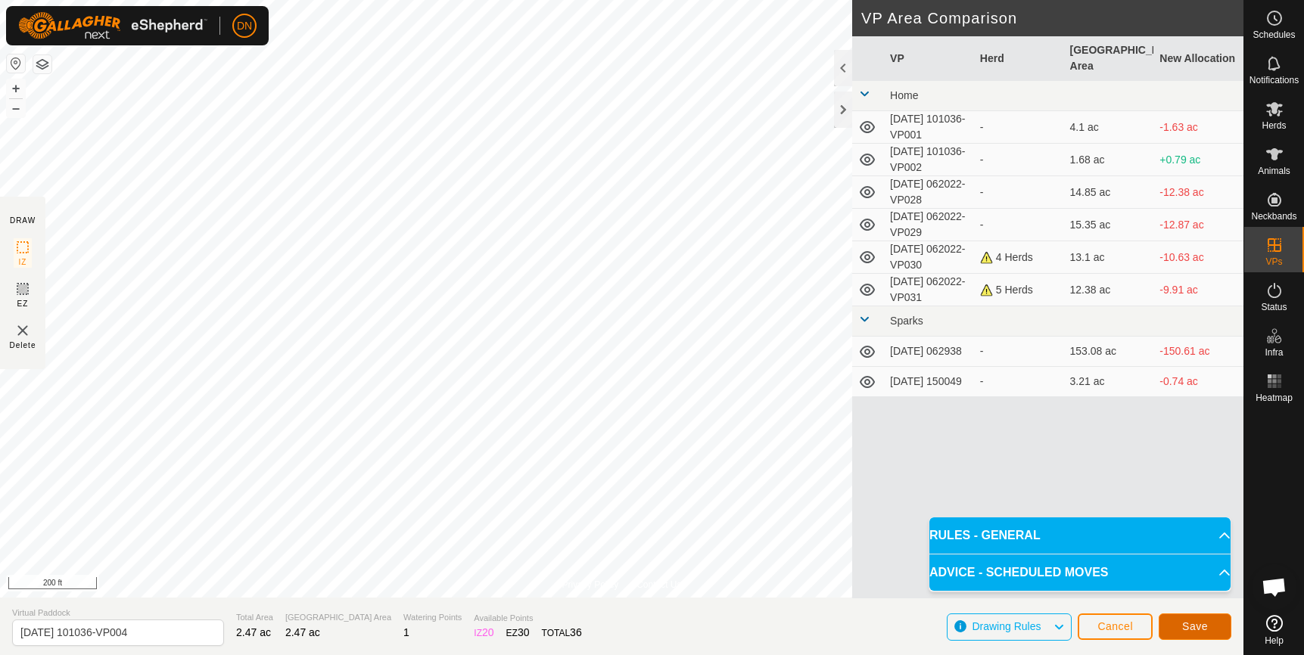
click at [1212, 622] on button "Save" at bounding box center [1195, 627] width 73 height 26
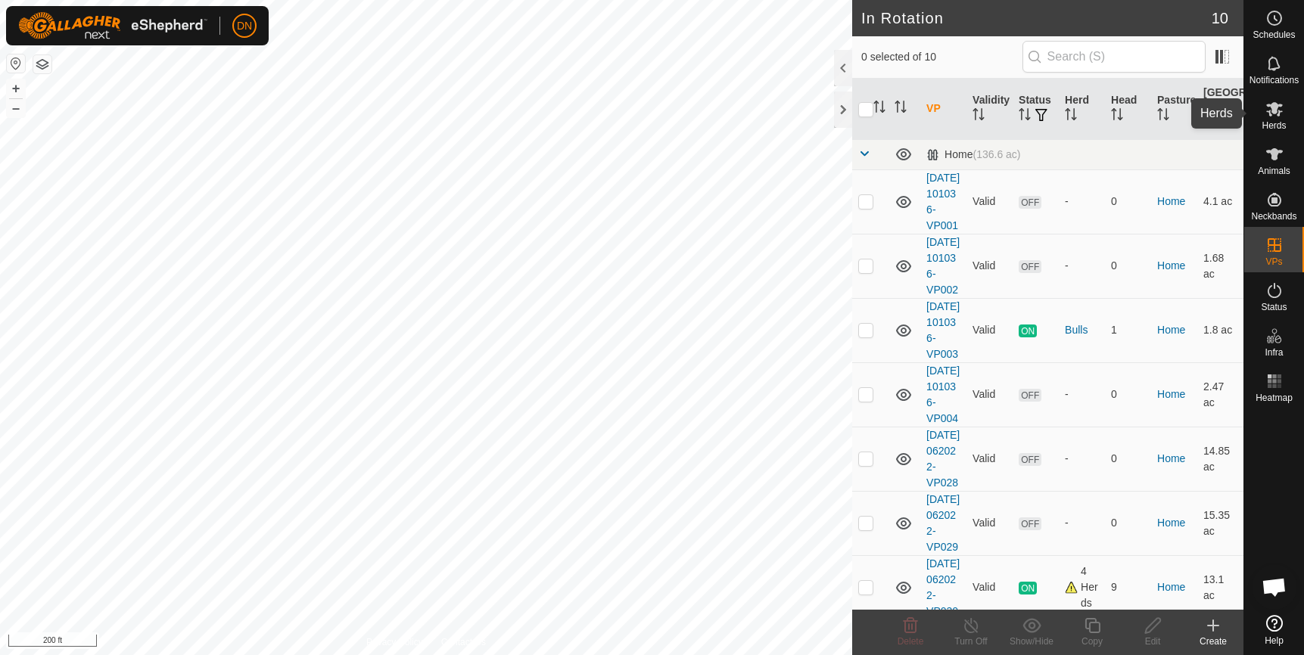
click at [1275, 107] on icon at bounding box center [1274, 109] width 17 height 14
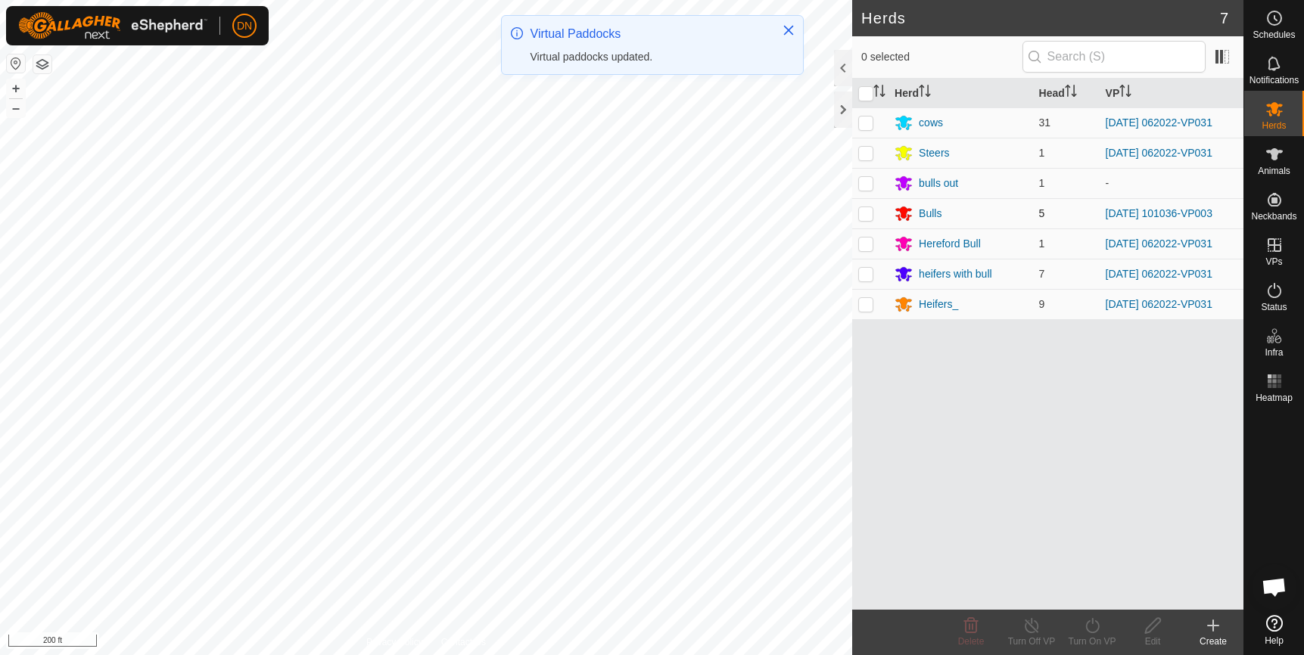
click at [864, 210] on p-checkbox at bounding box center [865, 213] width 15 height 12
checkbox input "true"
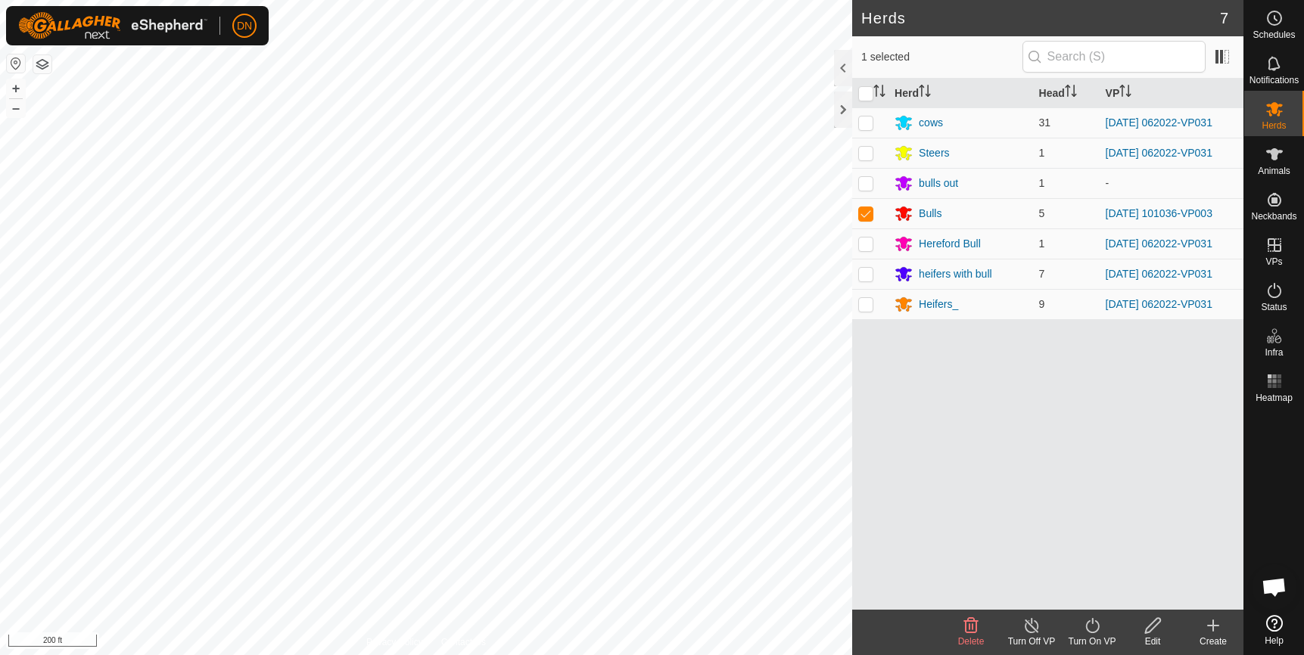
click at [1089, 625] on icon at bounding box center [1092, 626] width 19 height 18
click at [1088, 595] on link "Now" at bounding box center [1138, 592] width 150 height 30
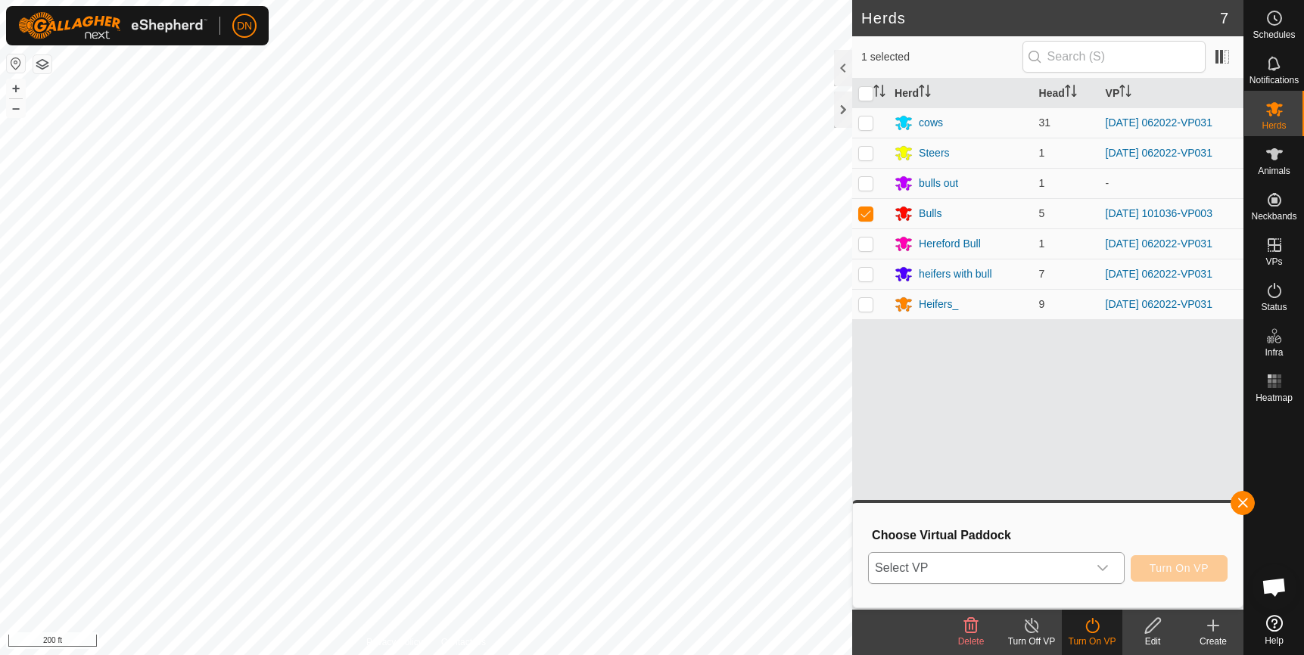
click at [1022, 574] on span "Select VP" at bounding box center [978, 568] width 219 height 30
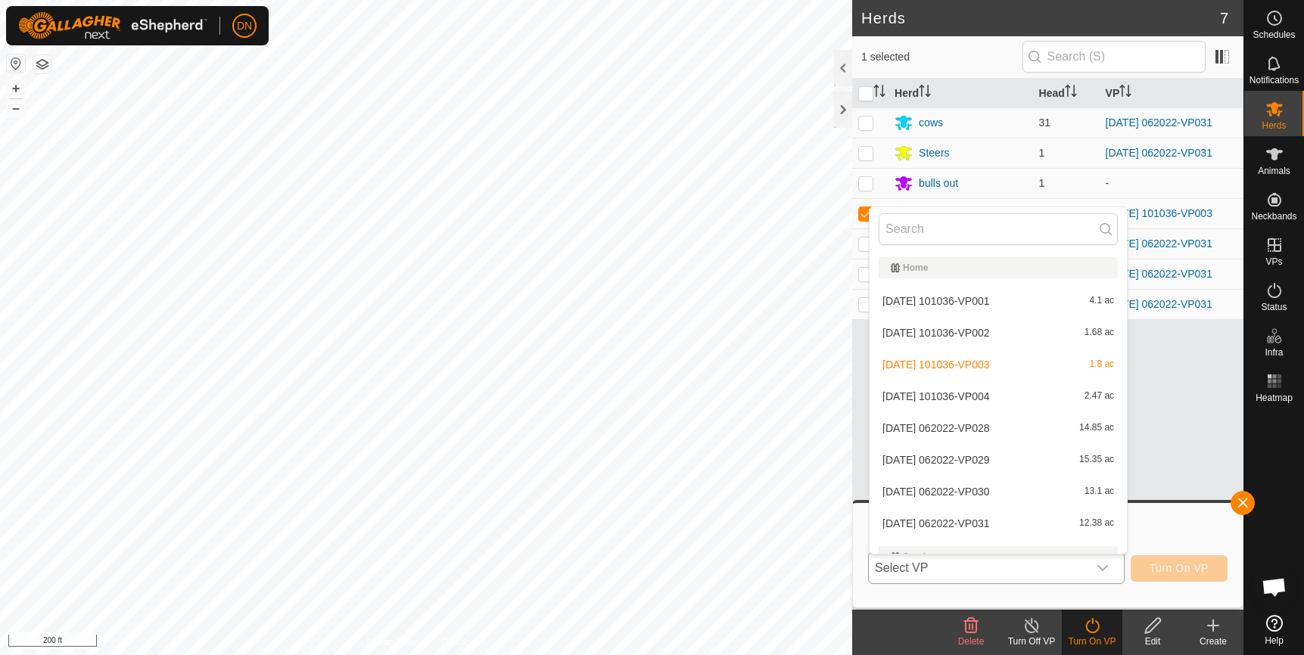
click at [1005, 399] on li "2025-08-03 101036-VP004 2.47 ac" at bounding box center [998, 396] width 257 height 30
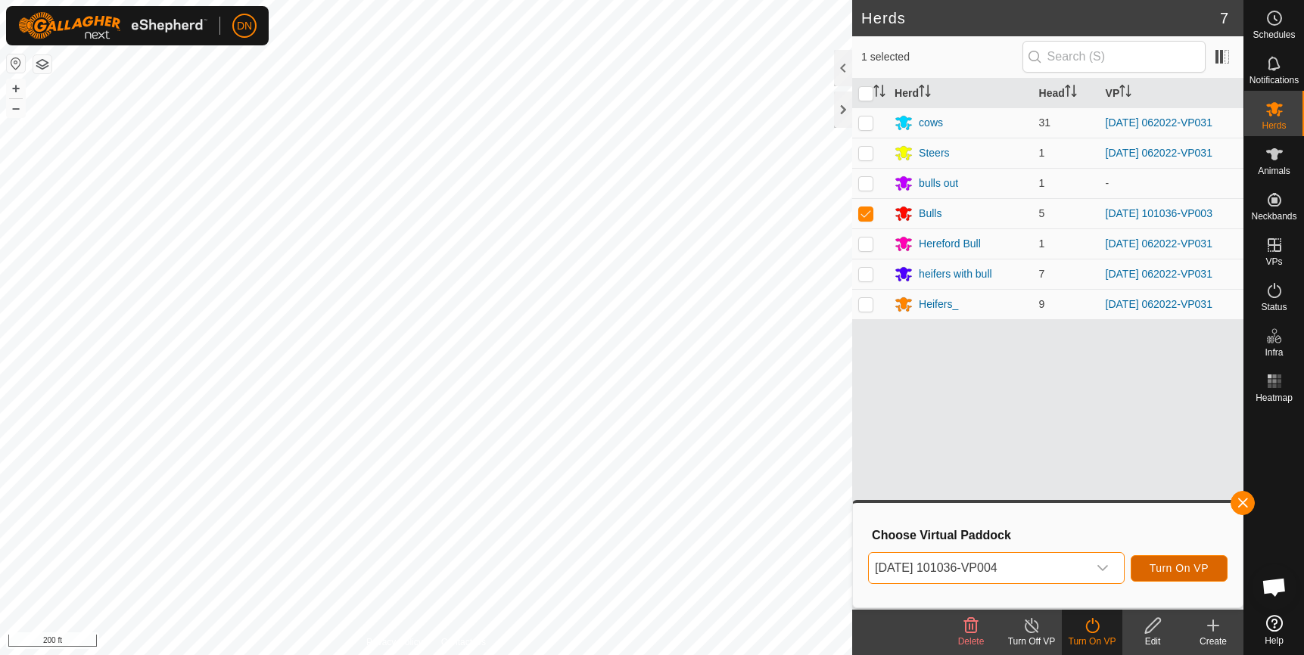
click at [1178, 559] on button "Turn On VP" at bounding box center [1179, 568] width 97 height 26
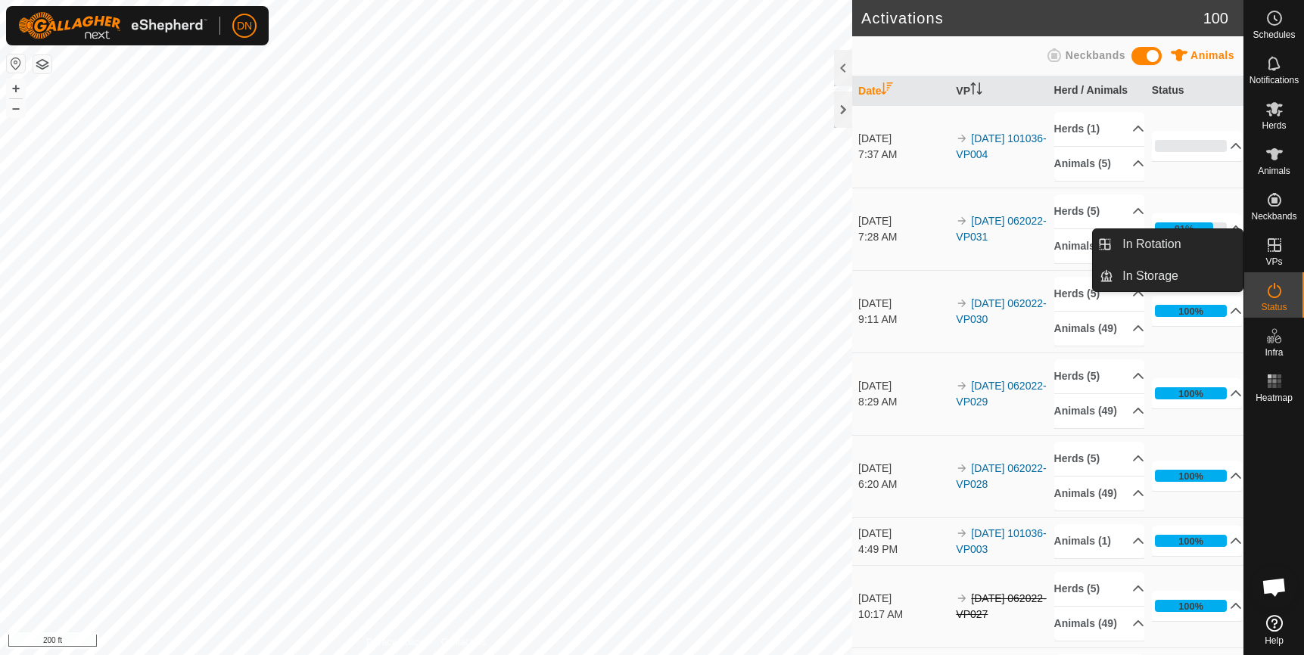
click at [1273, 247] on icon at bounding box center [1274, 245] width 18 height 18
click at [1218, 235] on link "In Rotation" at bounding box center [1177, 244] width 129 height 30
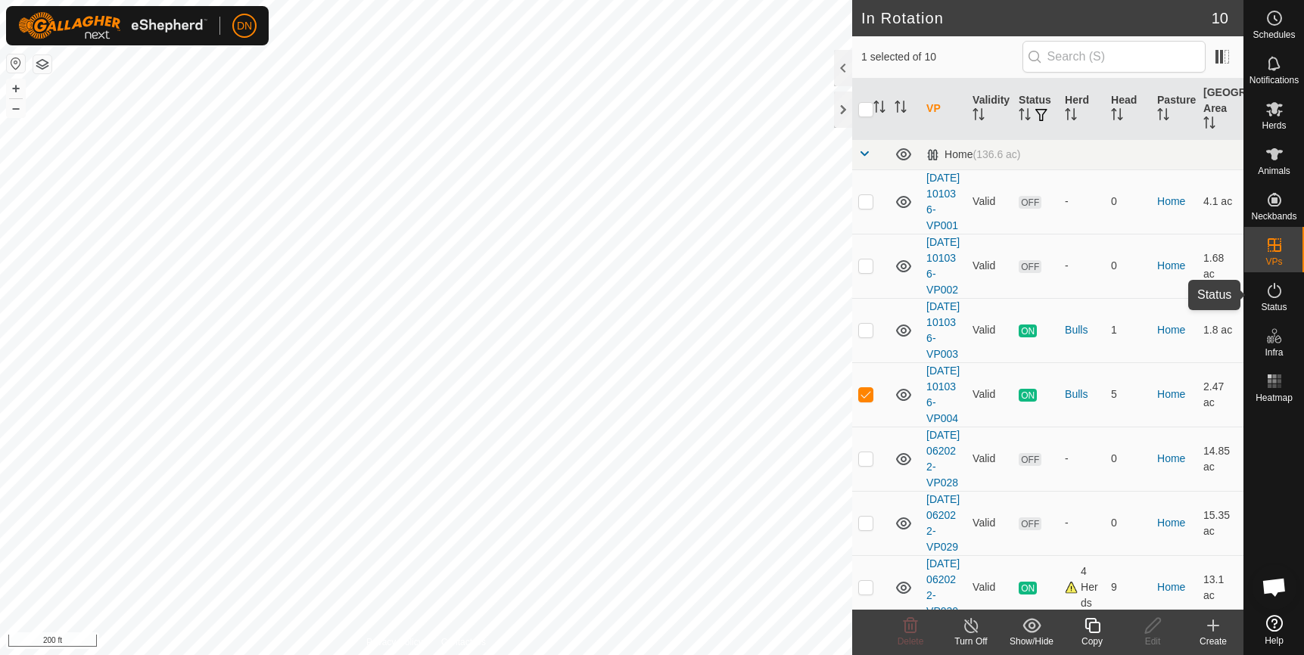
click at [1274, 295] on icon at bounding box center [1274, 291] width 18 height 18
click at [907, 621] on icon at bounding box center [911, 625] width 14 height 15
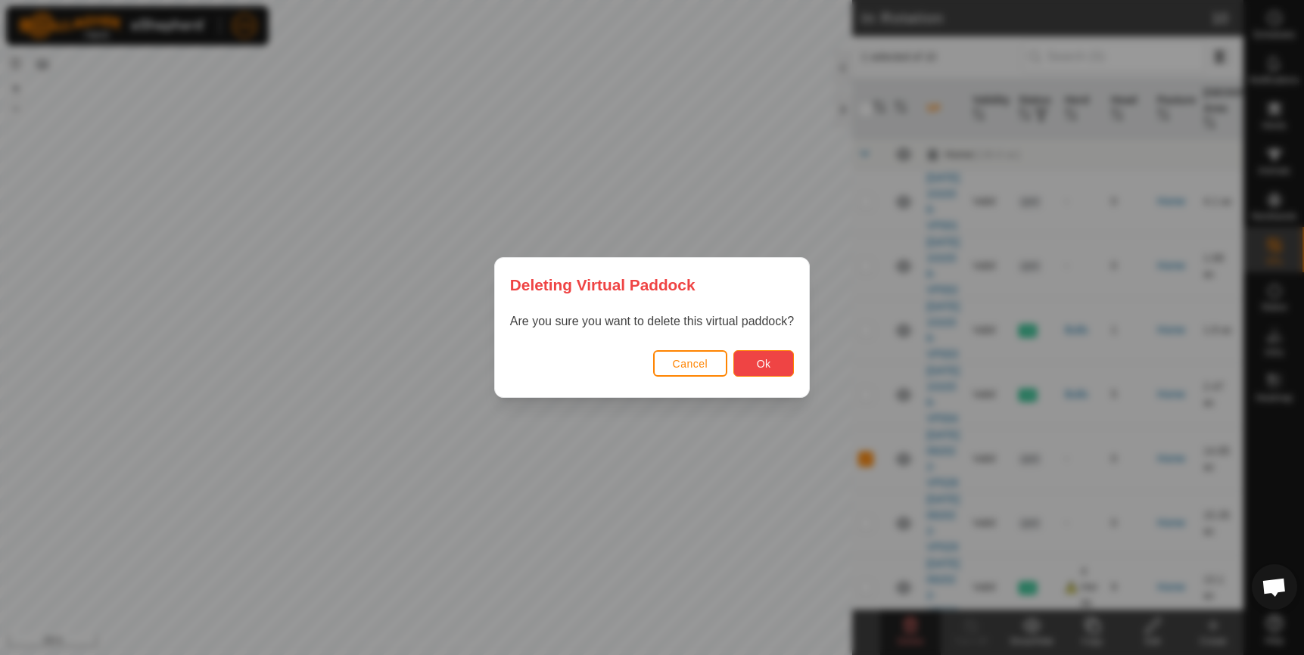
click at [765, 358] on span "Ok" at bounding box center [764, 364] width 14 height 12
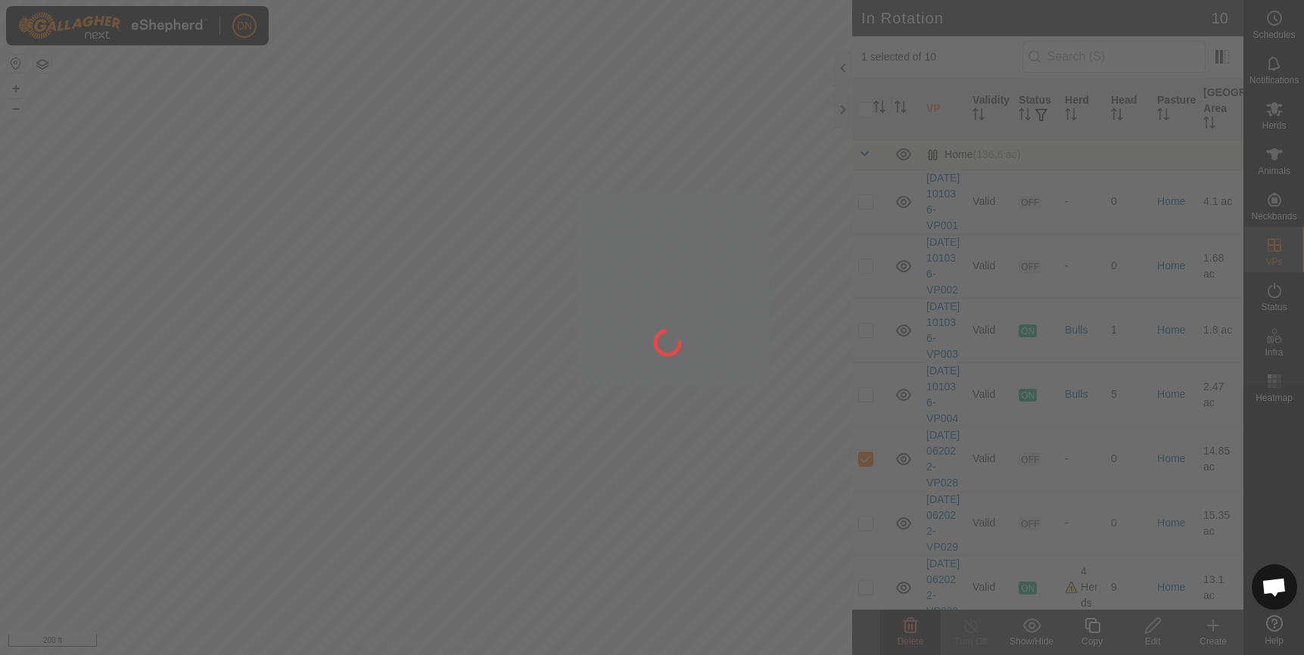
checkbox input "false"
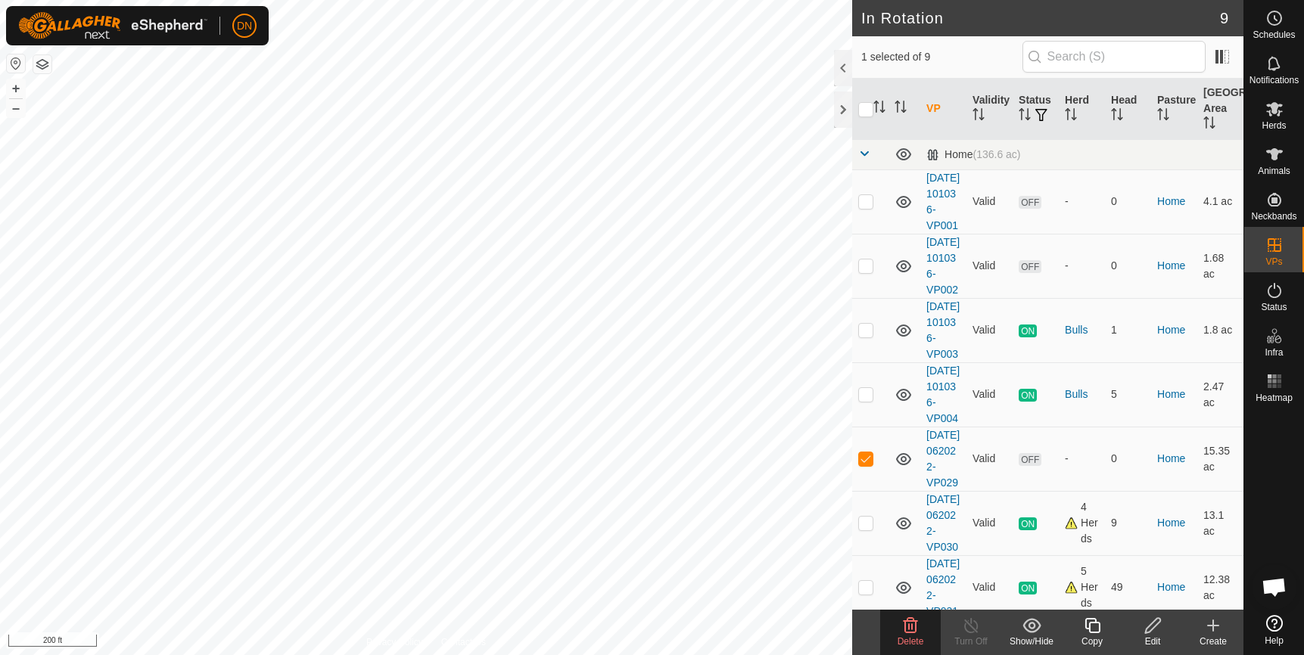
click at [910, 627] on icon at bounding box center [911, 625] width 14 height 15
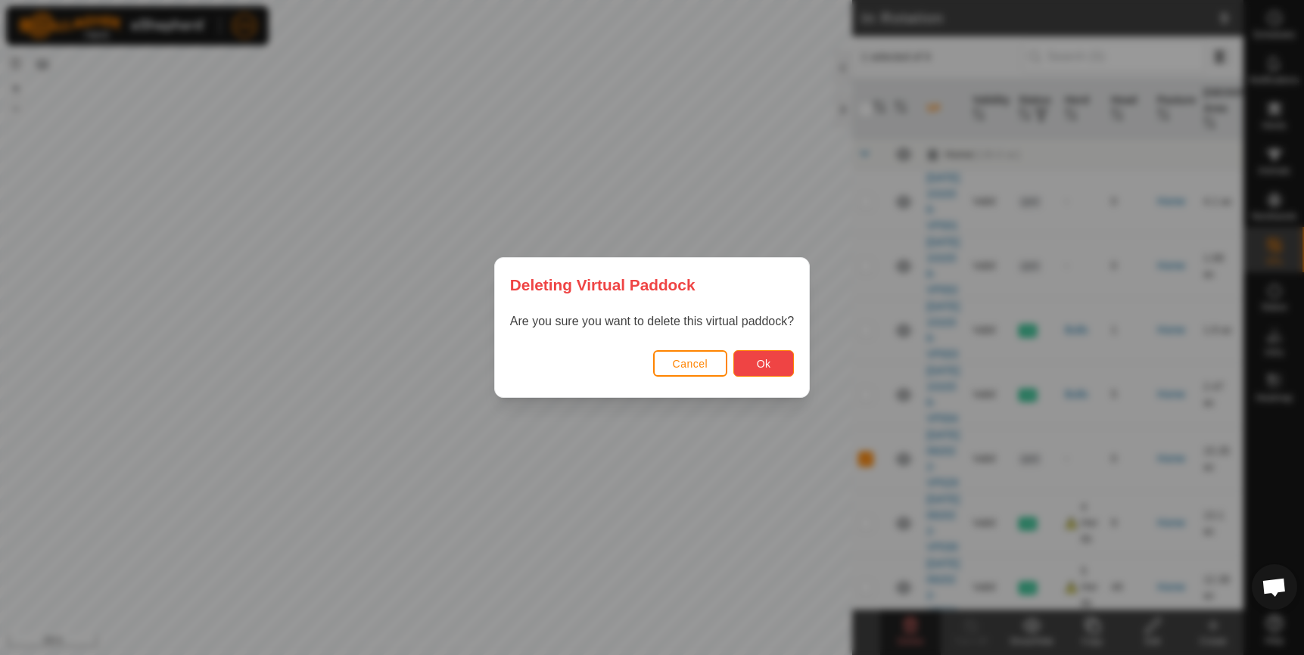
click at [770, 361] on button "Ok" at bounding box center [763, 363] width 61 height 26
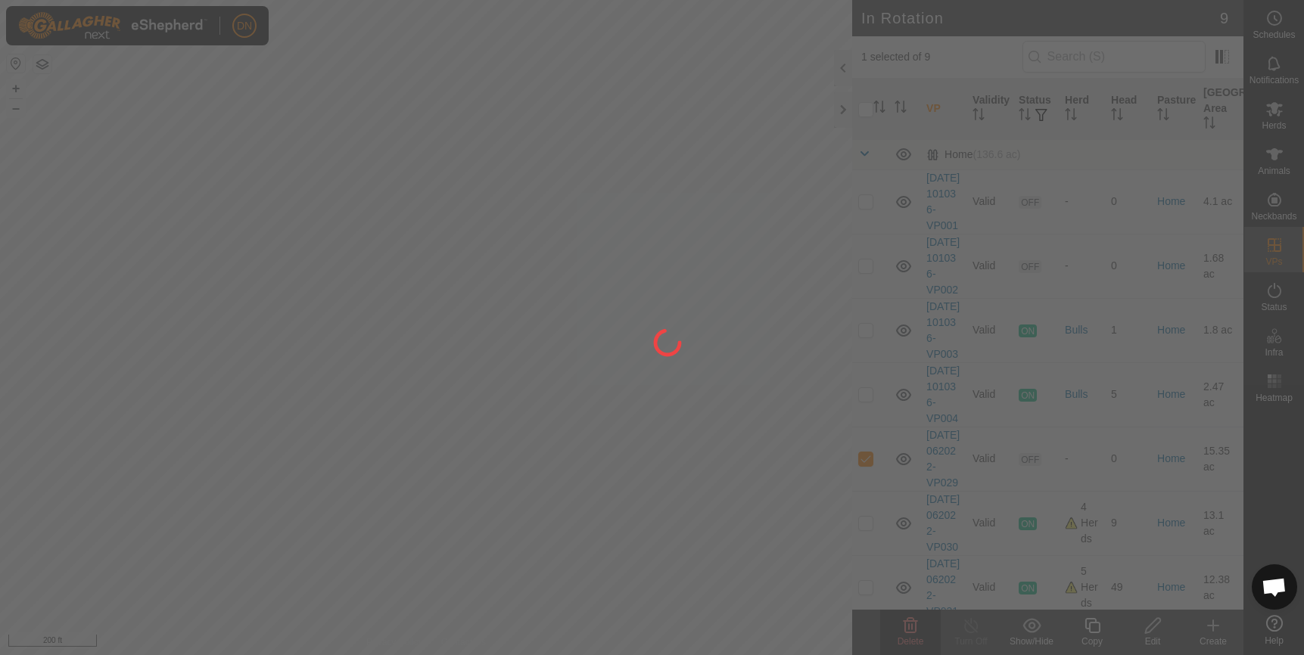
checkbox input "false"
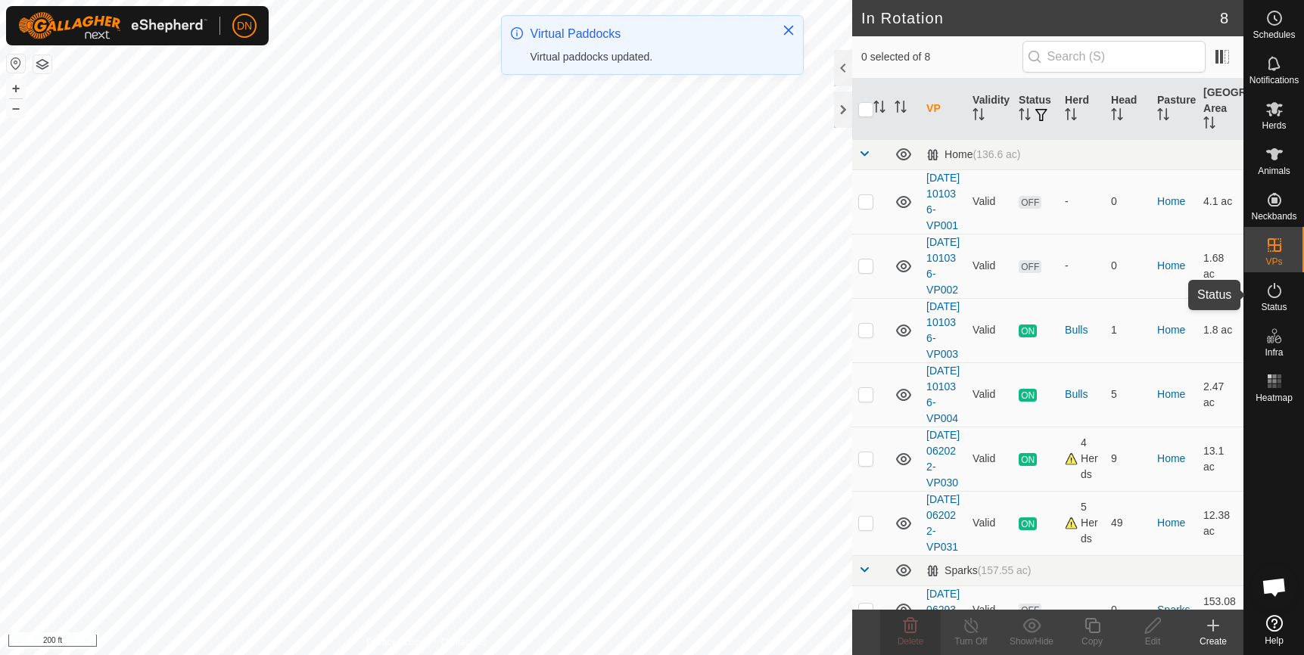
click at [1276, 289] on icon at bounding box center [1274, 291] width 18 height 18
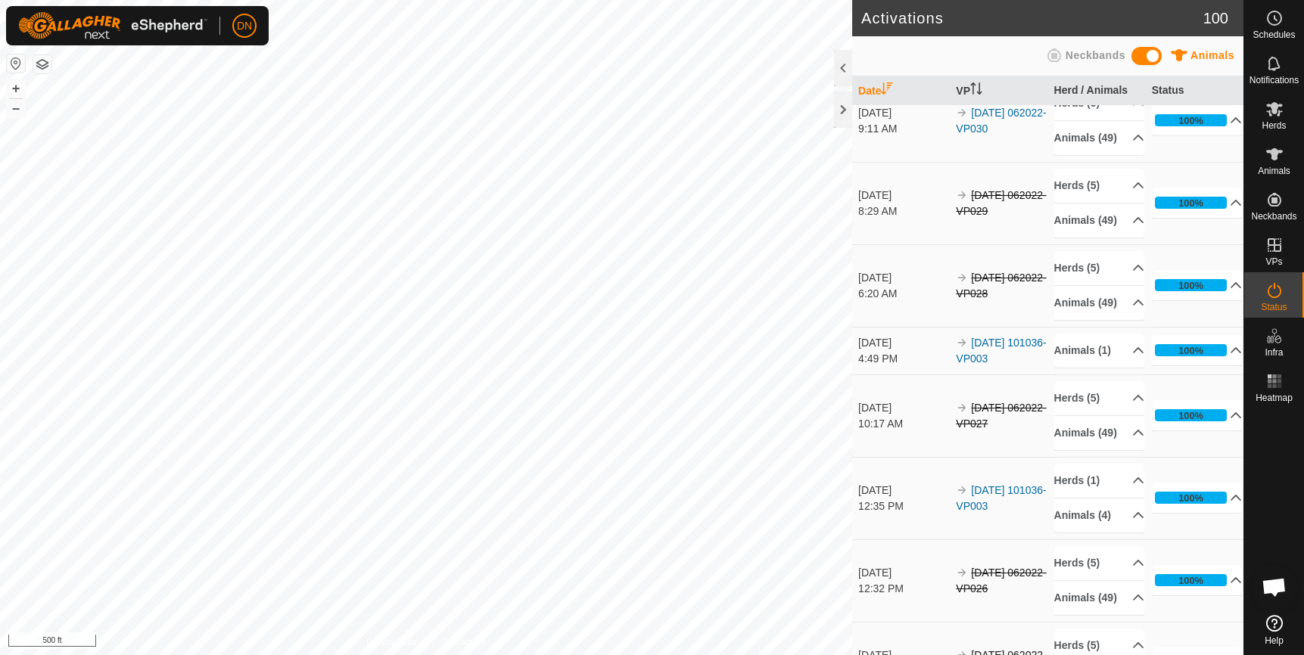
scroll to position [227, 0]
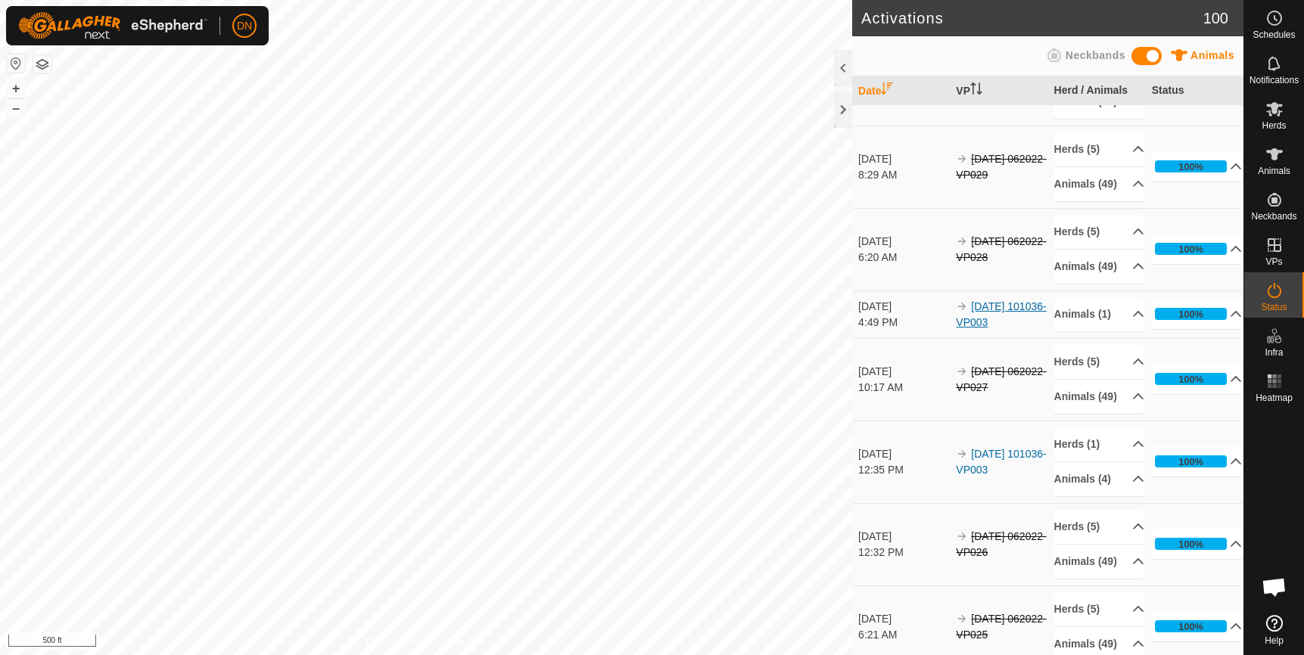
click at [1004, 328] on link "[DATE] 101036-VP003" at bounding box center [1001, 314] width 90 height 28
